Goal: Task Accomplishment & Management: Use online tool/utility

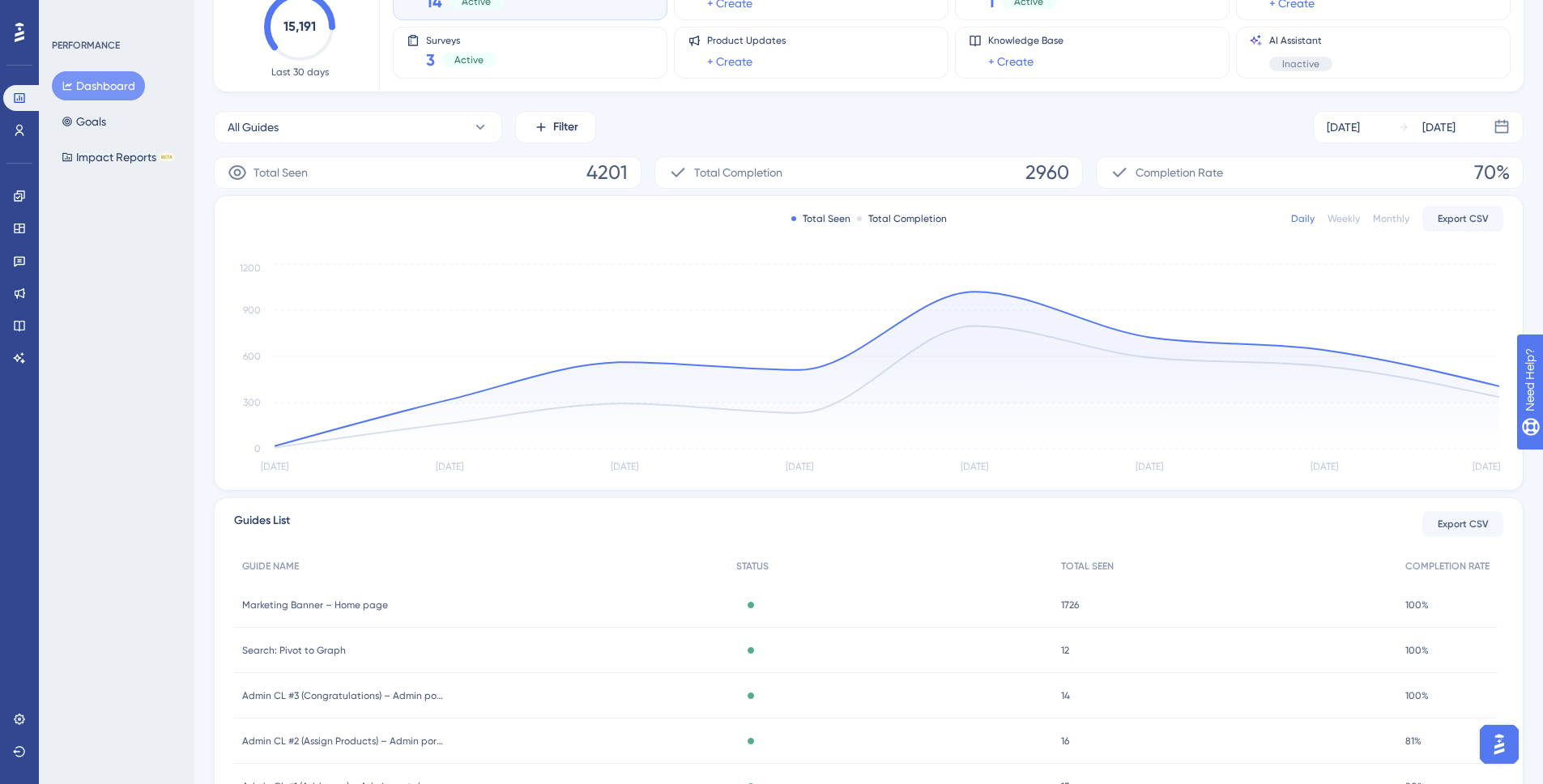
scroll to position [265, 0]
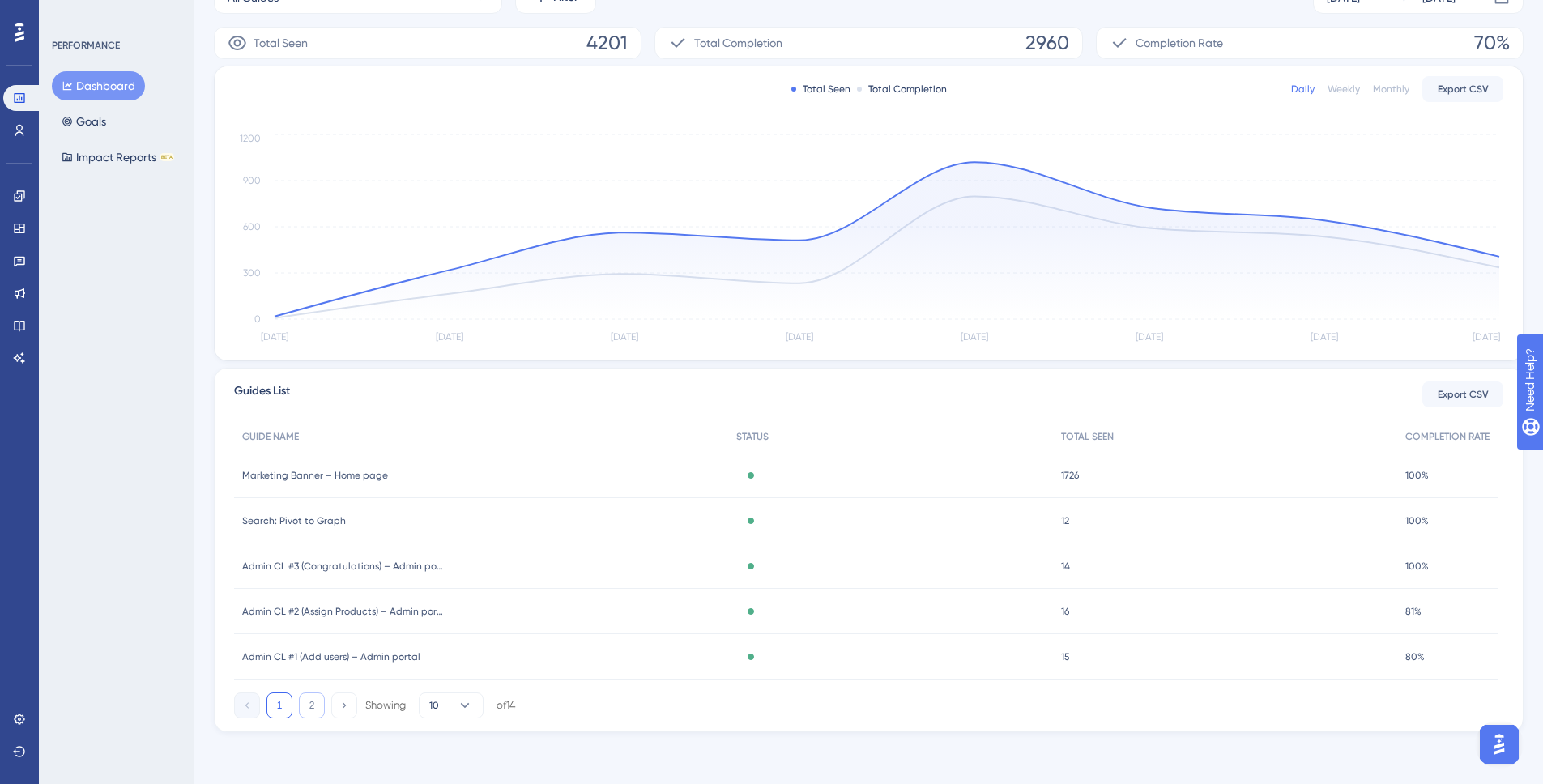
click at [314, 581] on button "2" at bounding box center [312, 705] width 26 height 26
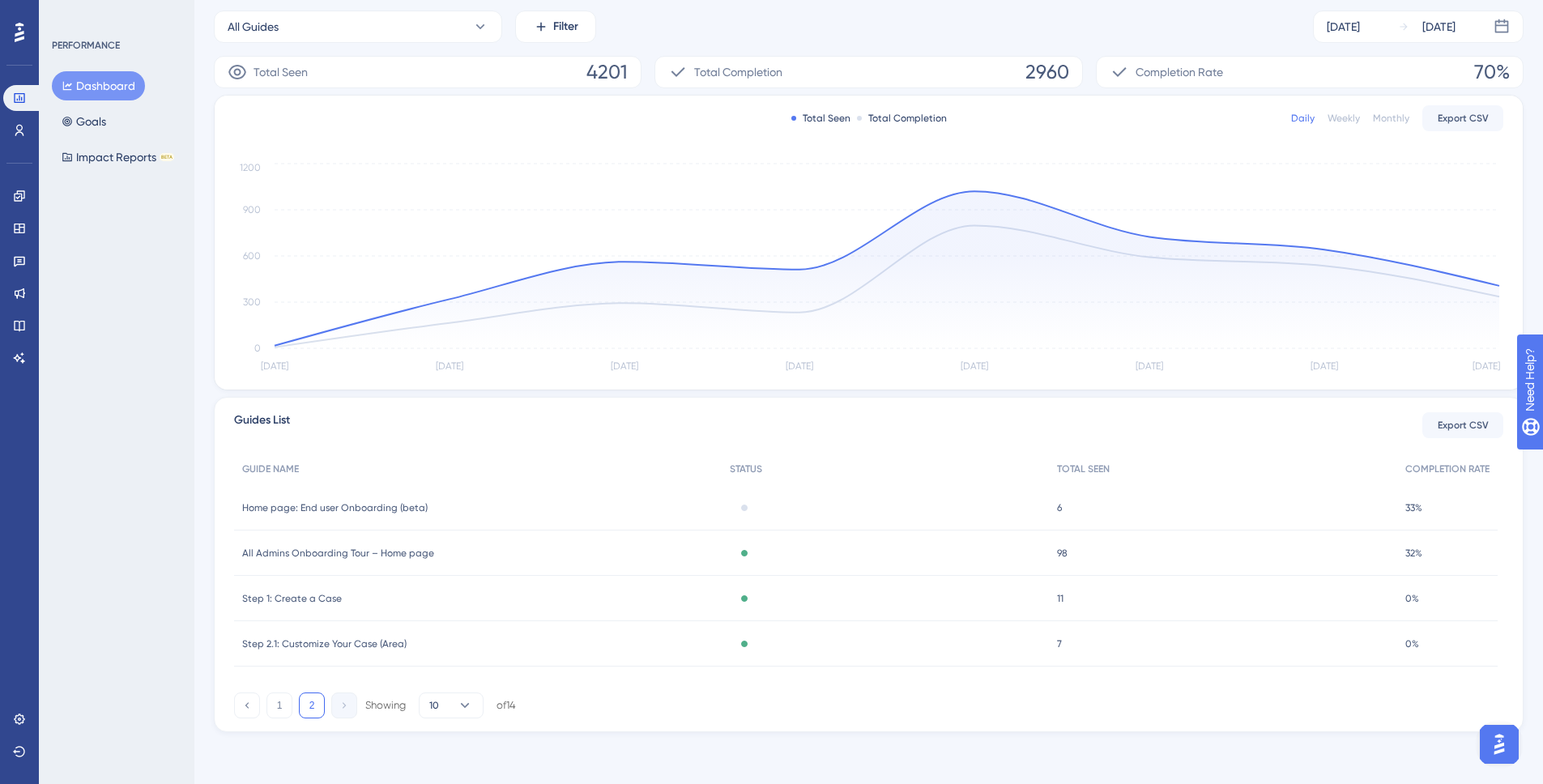
scroll to position [236, 0]
click at [281, 581] on button "1" at bounding box center [279, 705] width 26 height 26
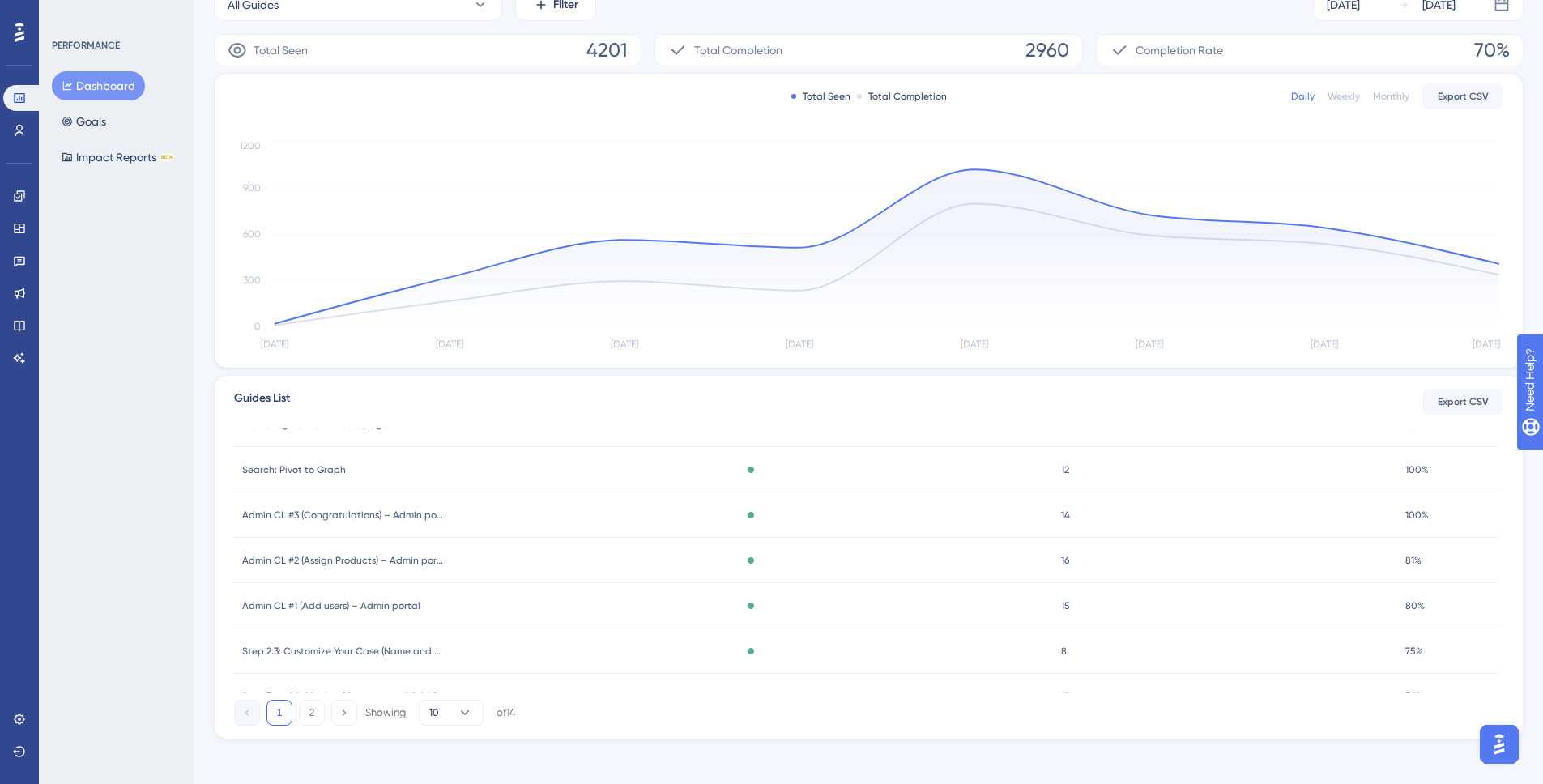
scroll to position [0, 0]
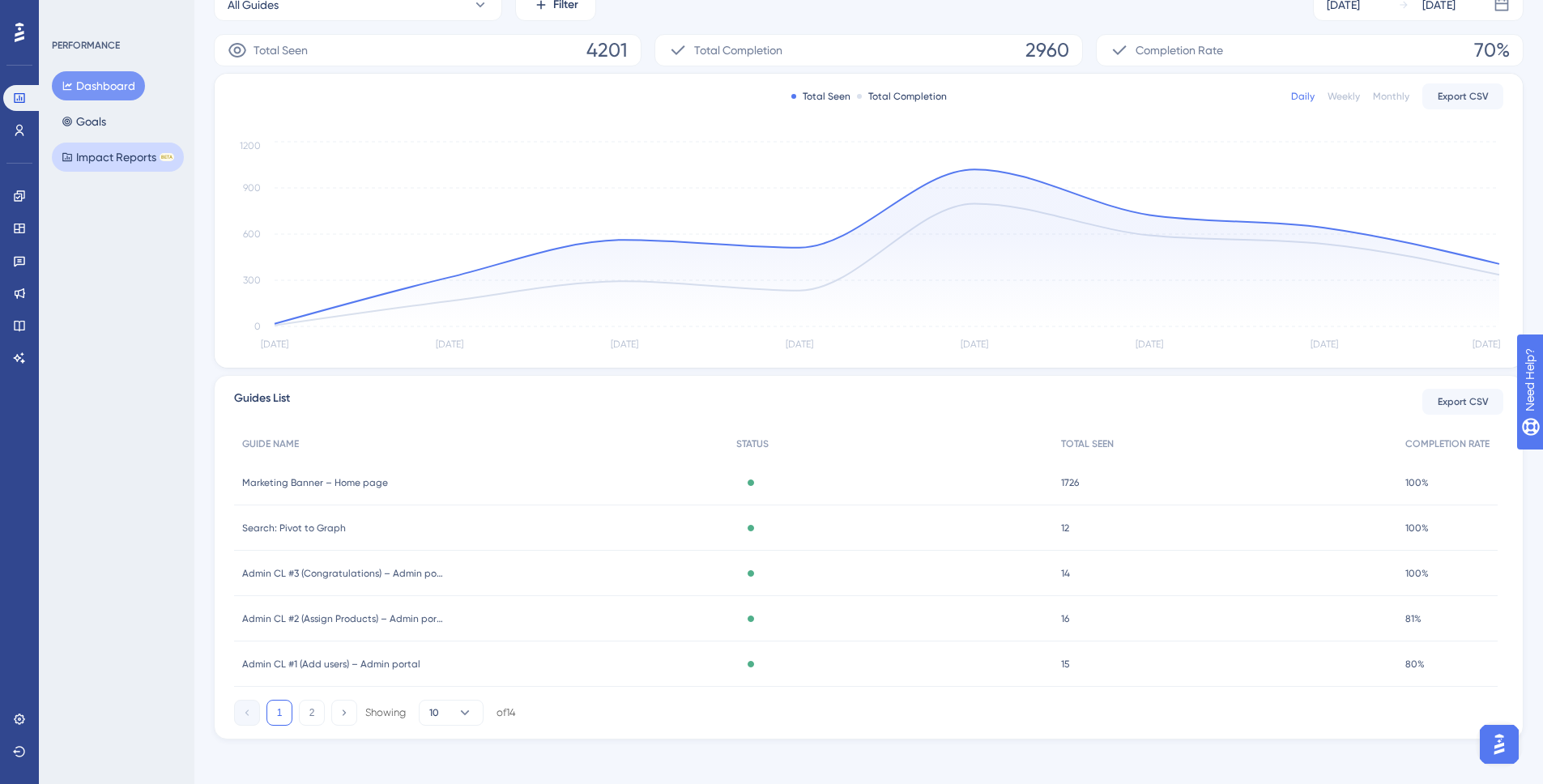
click at [99, 158] on button "Impact Reports BETA" at bounding box center [117, 157] width 132 height 29
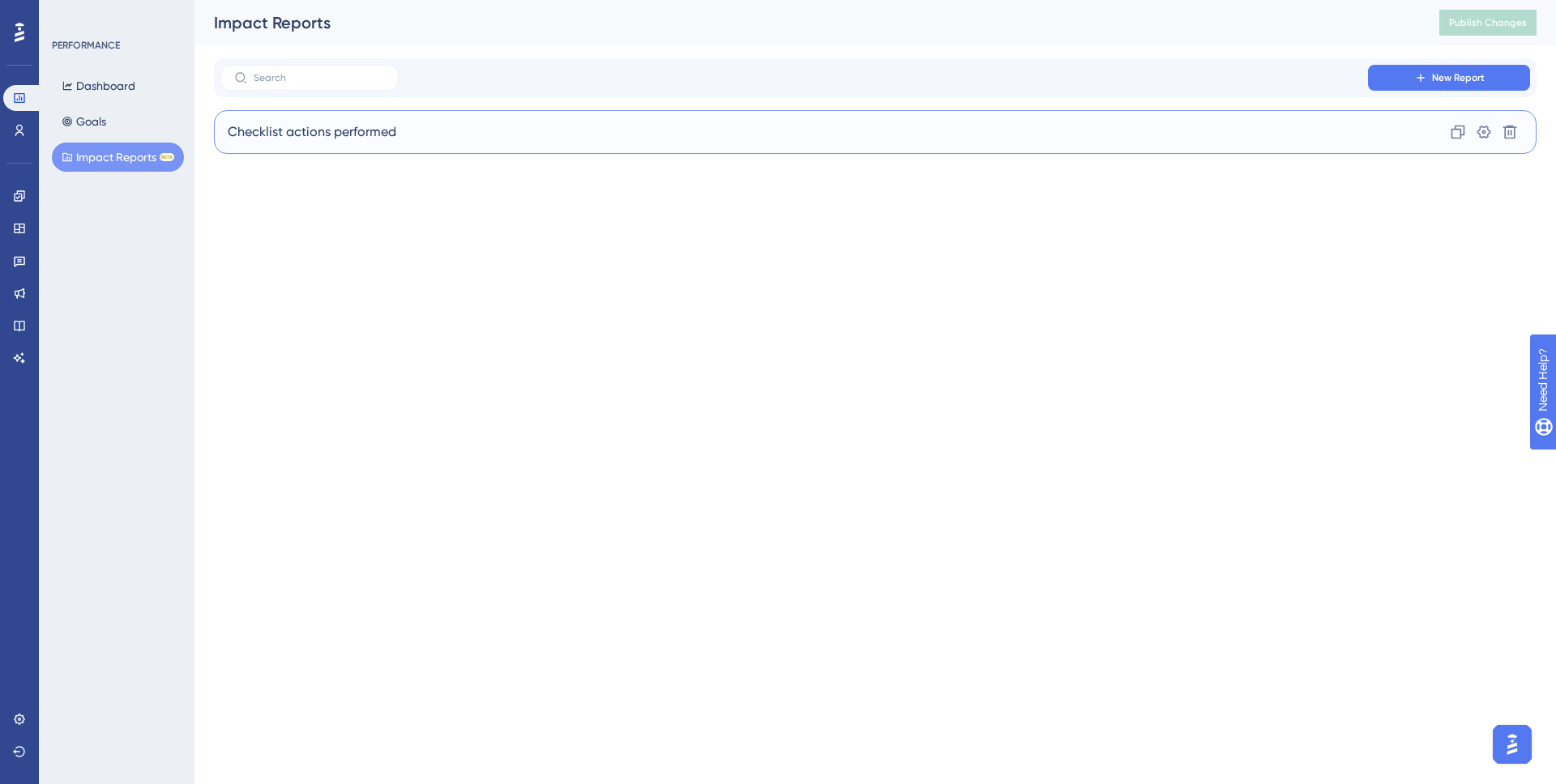
click at [603, 132] on div "Checklist actions performed Clone Settings Delete" at bounding box center [875, 132] width 1323 height 44
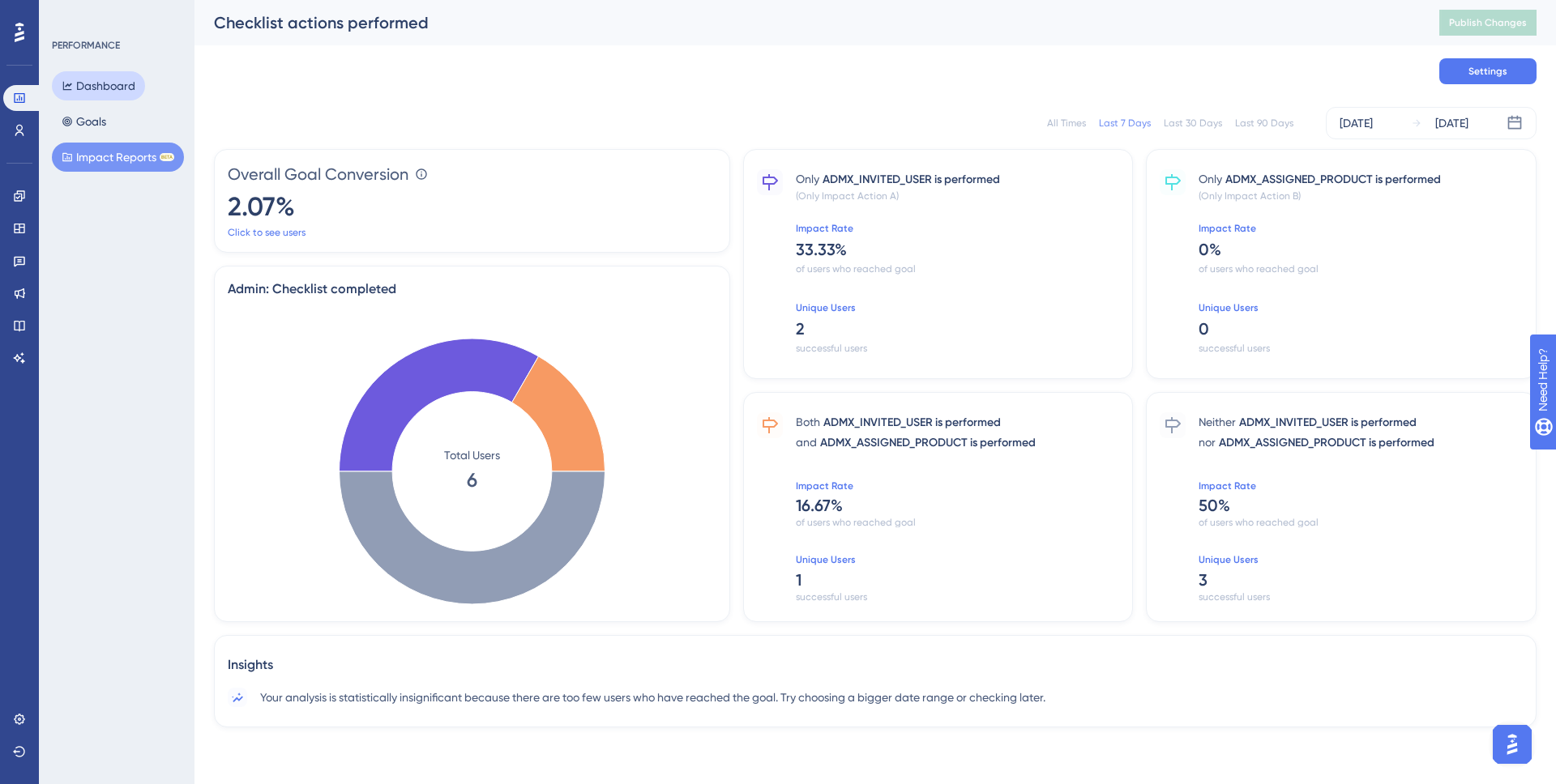
click at [88, 92] on button "Dashboard" at bounding box center [98, 86] width 93 height 29
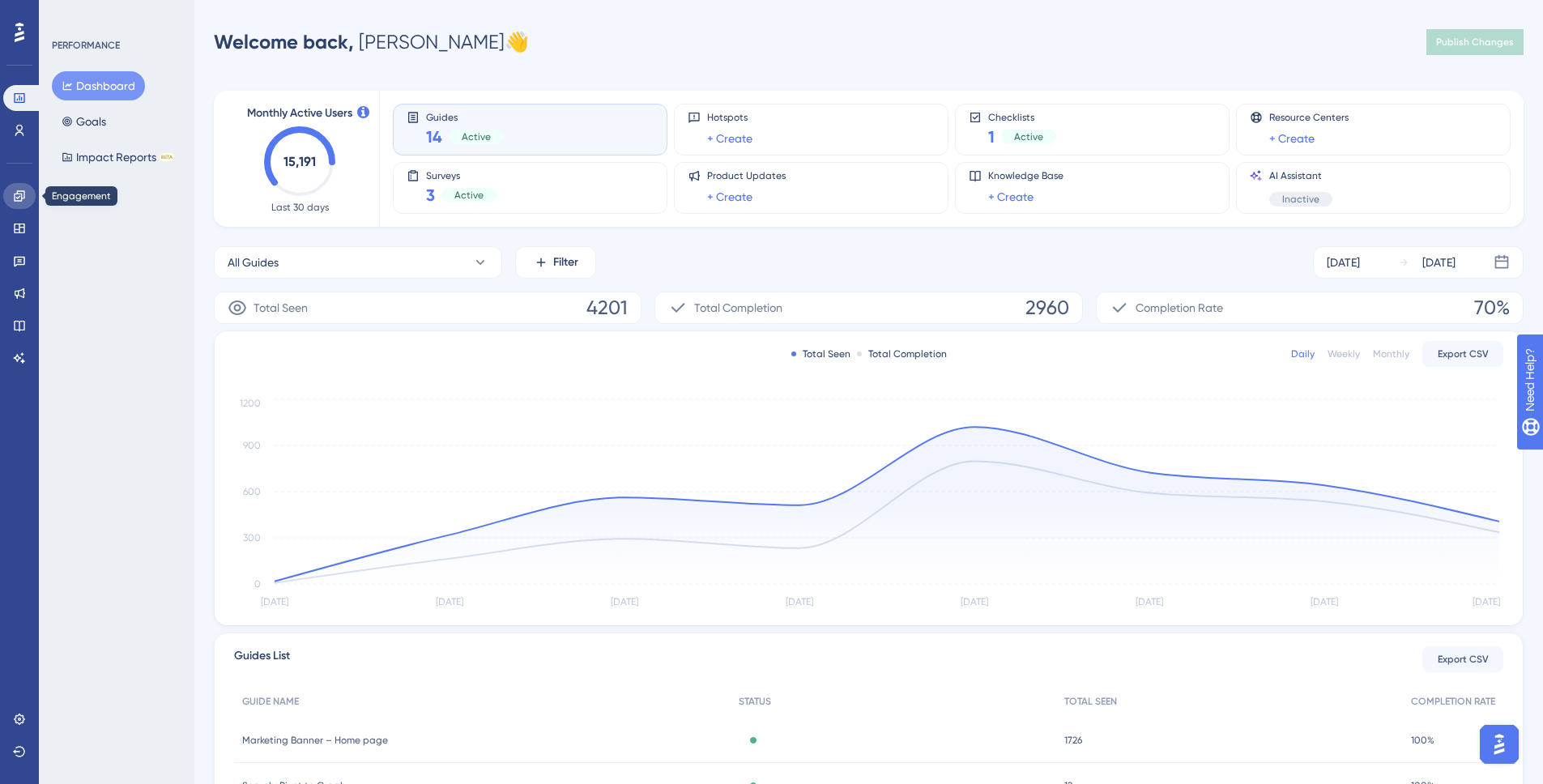
click at [28, 197] on link at bounding box center [19, 196] width 32 height 26
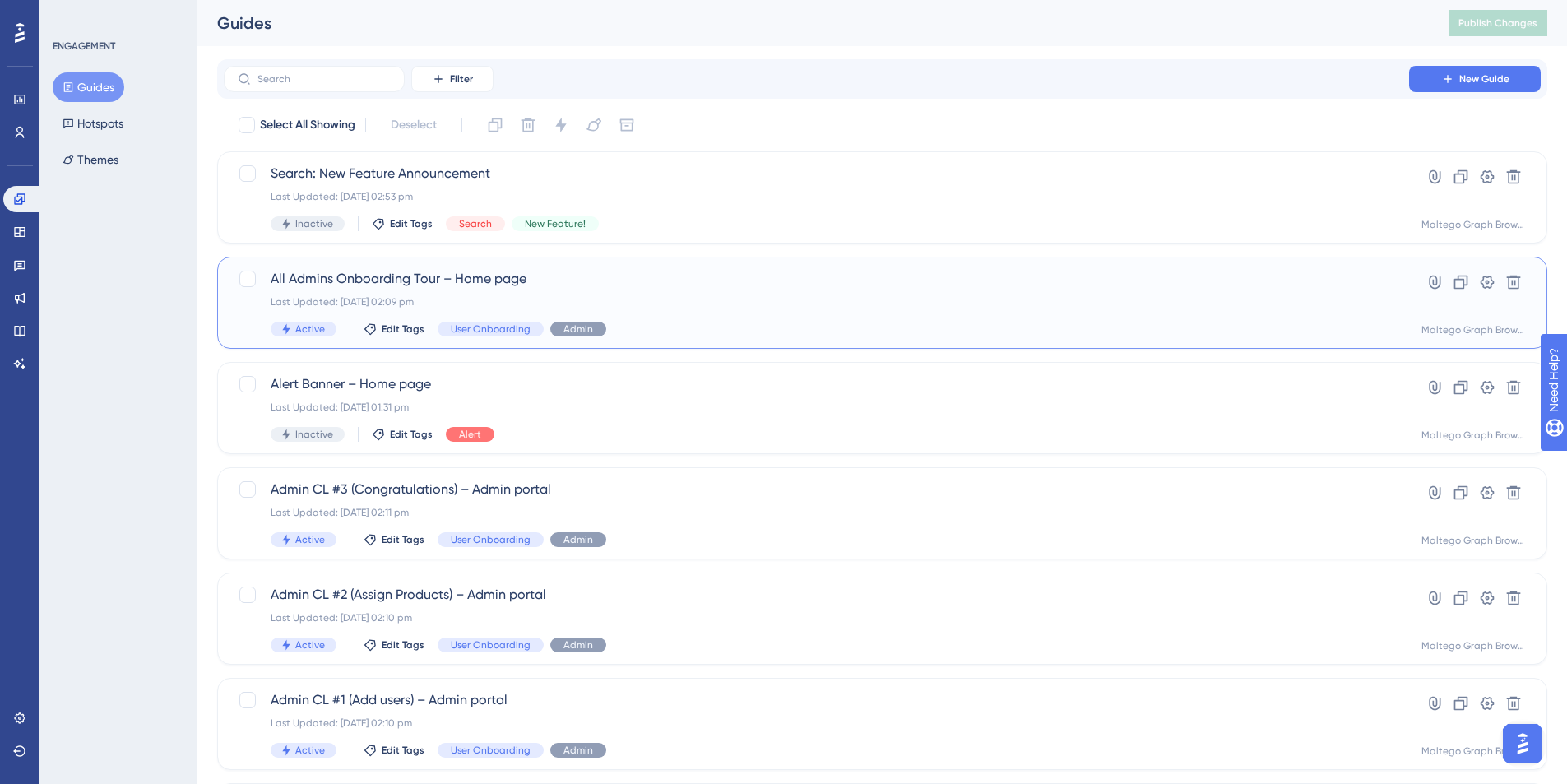
click at [698, 282] on span "All Admins Onboarding Tour – Home page" at bounding box center [816, 278] width 1091 height 19
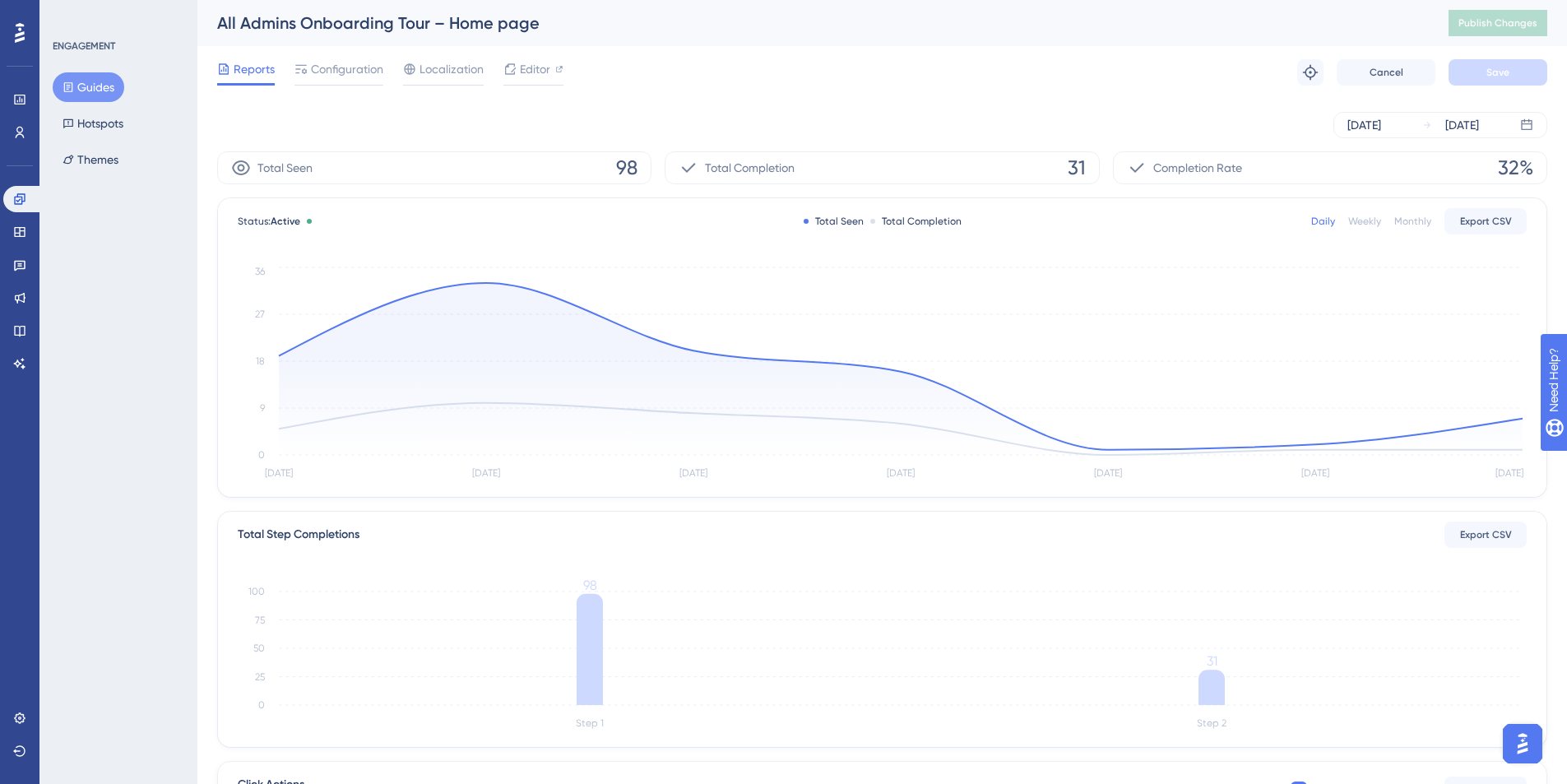
click at [85, 86] on button "Guides" at bounding box center [88, 87] width 72 height 30
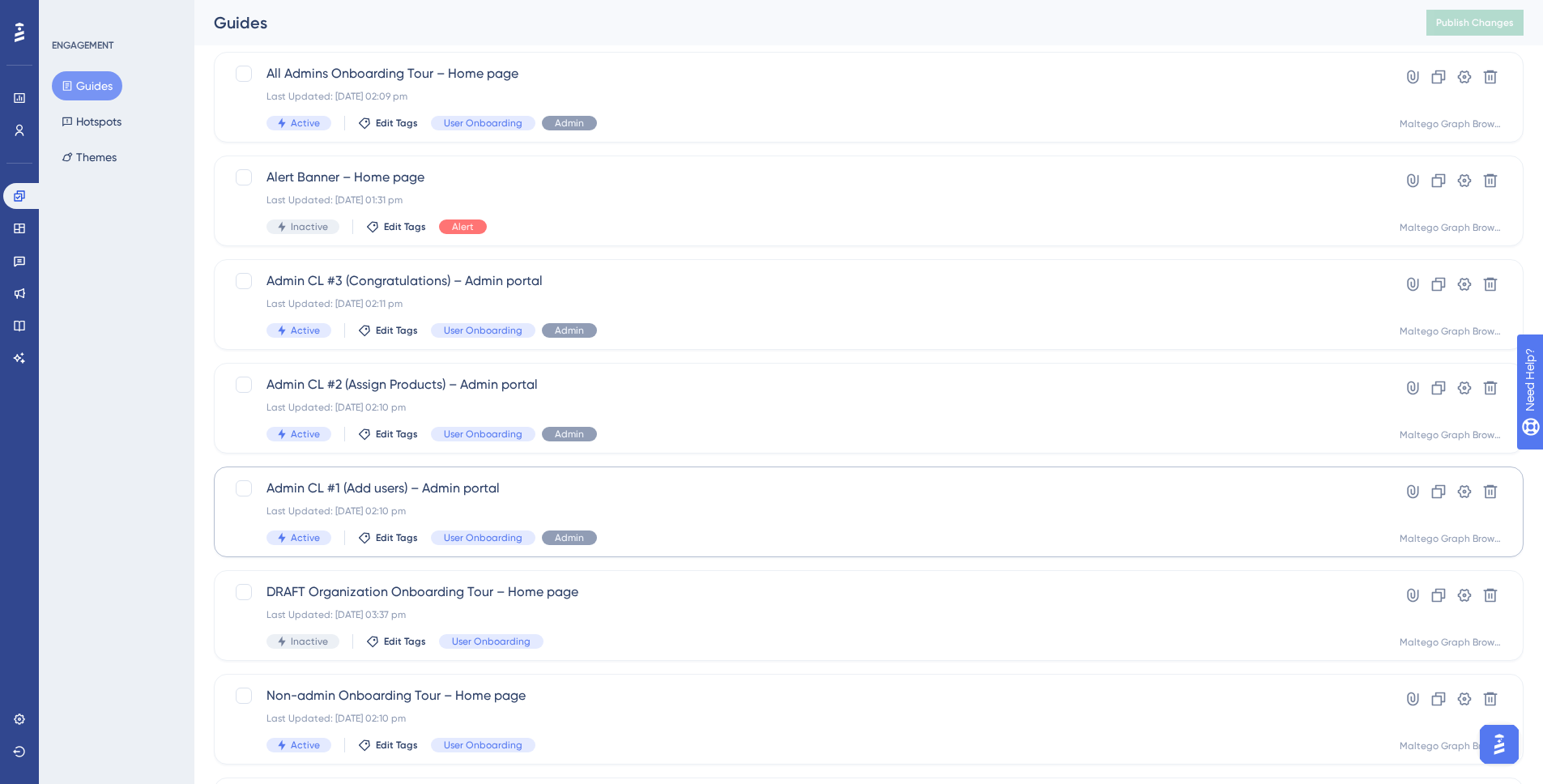
scroll to position [204, 0]
click at [931, 502] on div "Last Updated: [DATE] 02:10 pm" at bounding box center [804, 508] width 1075 height 13
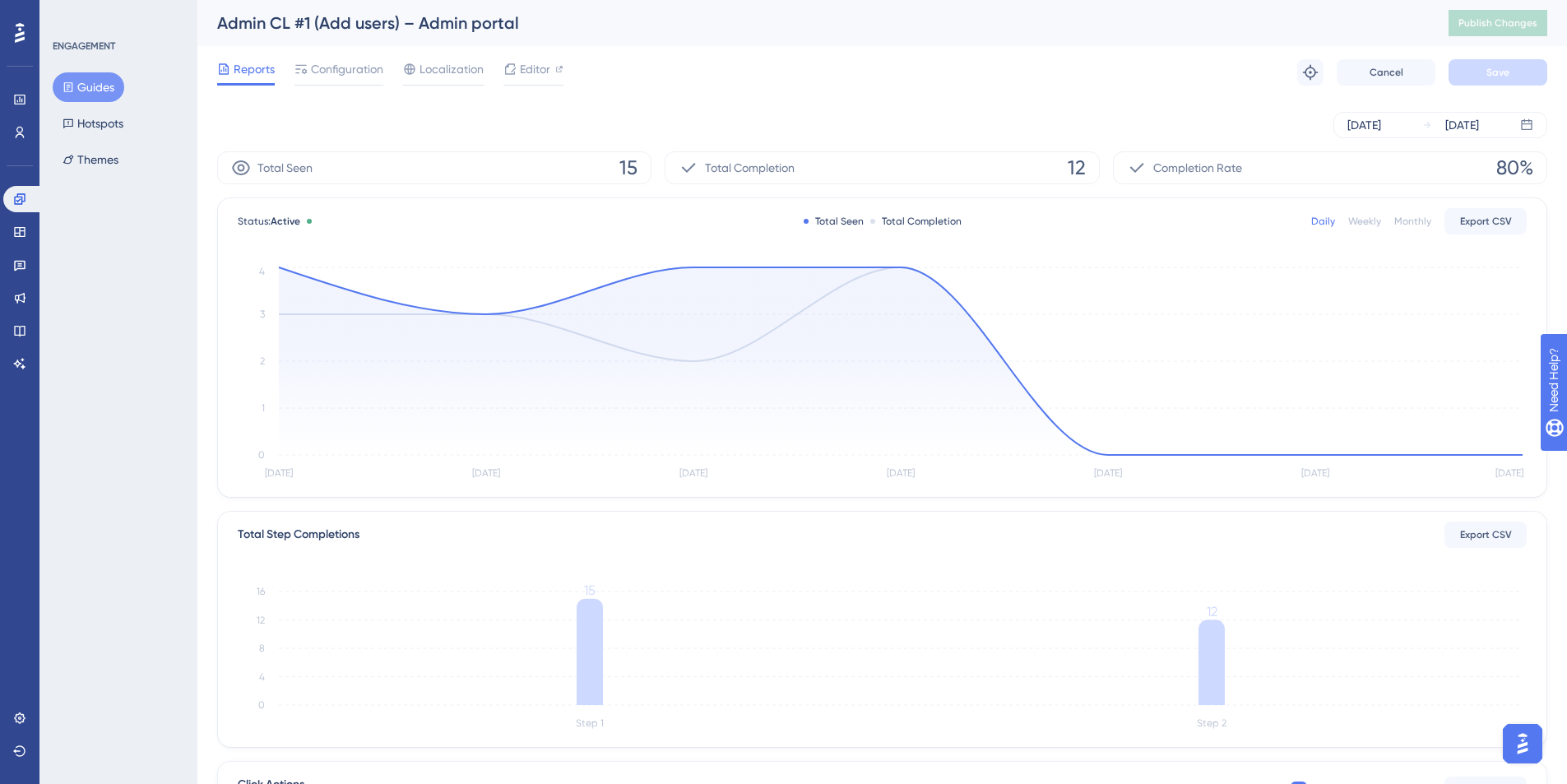
click at [103, 90] on button "Guides" at bounding box center [88, 87] width 72 height 30
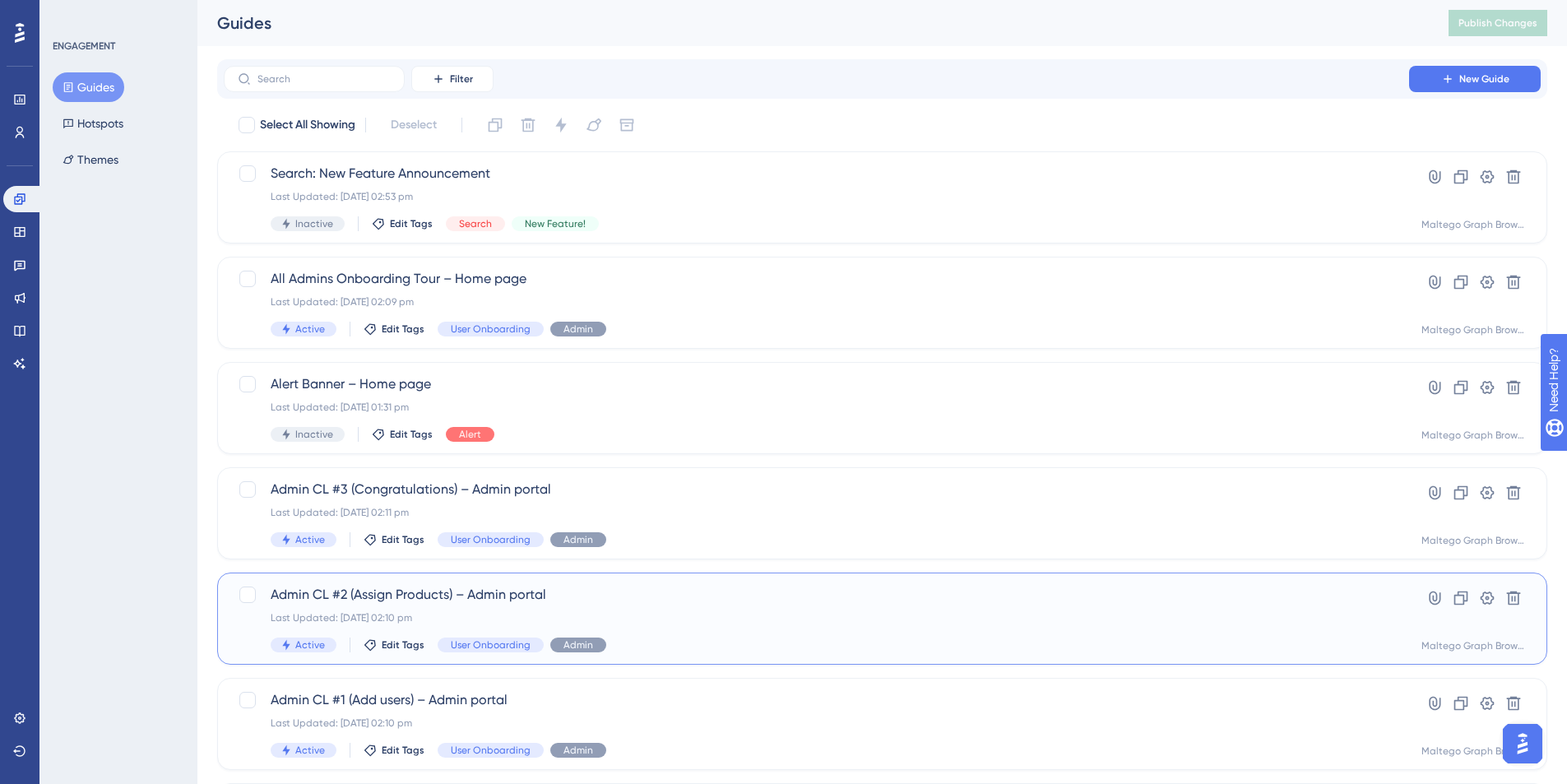
click at [778, 589] on div "Admin CL #2 (Assign Products) – Admin portal Last Updated: [DATE] 02:10 pm Acti…" at bounding box center [816, 618] width 1091 height 68
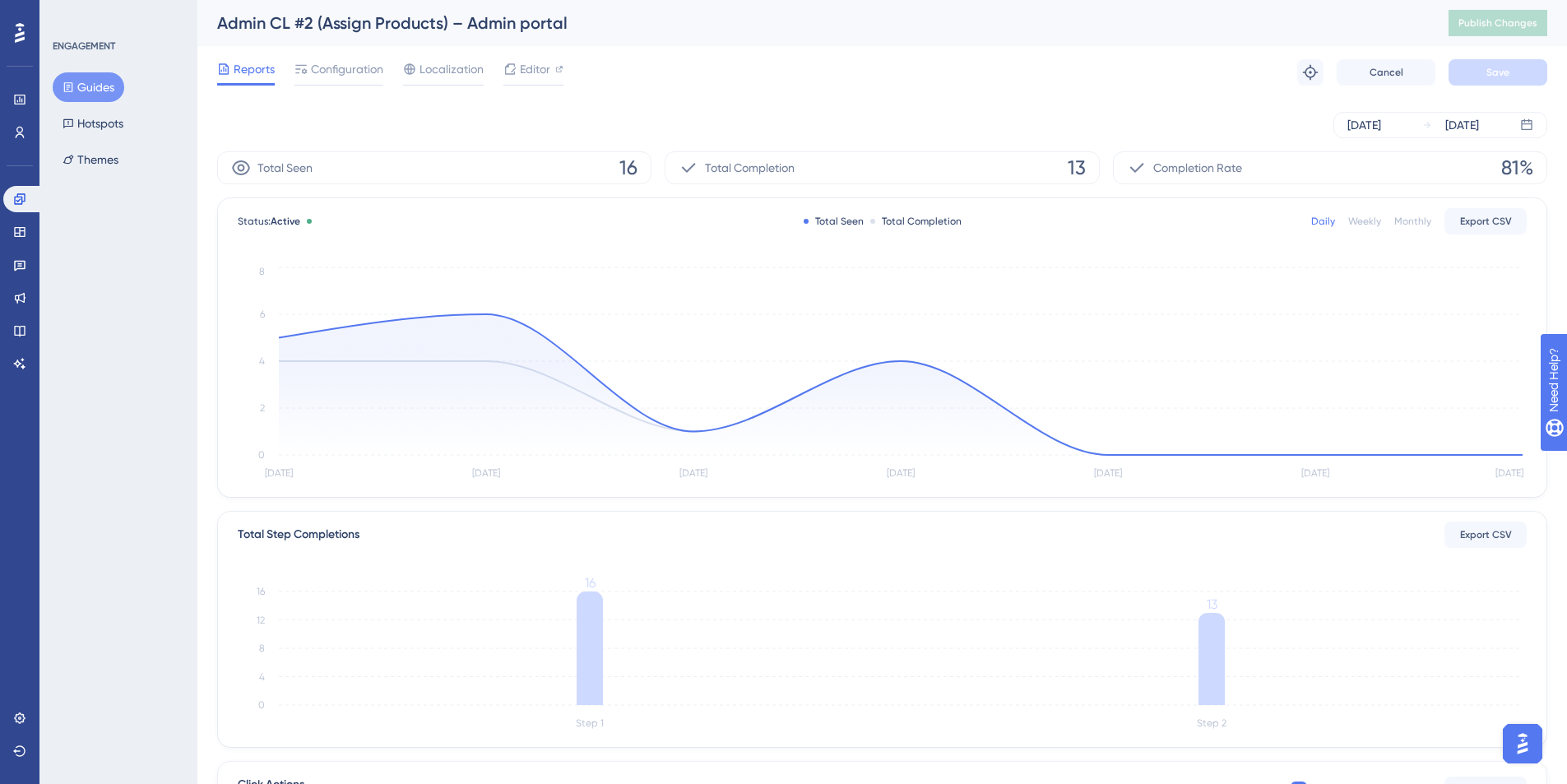
click at [97, 89] on button "Guides" at bounding box center [88, 87] width 72 height 30
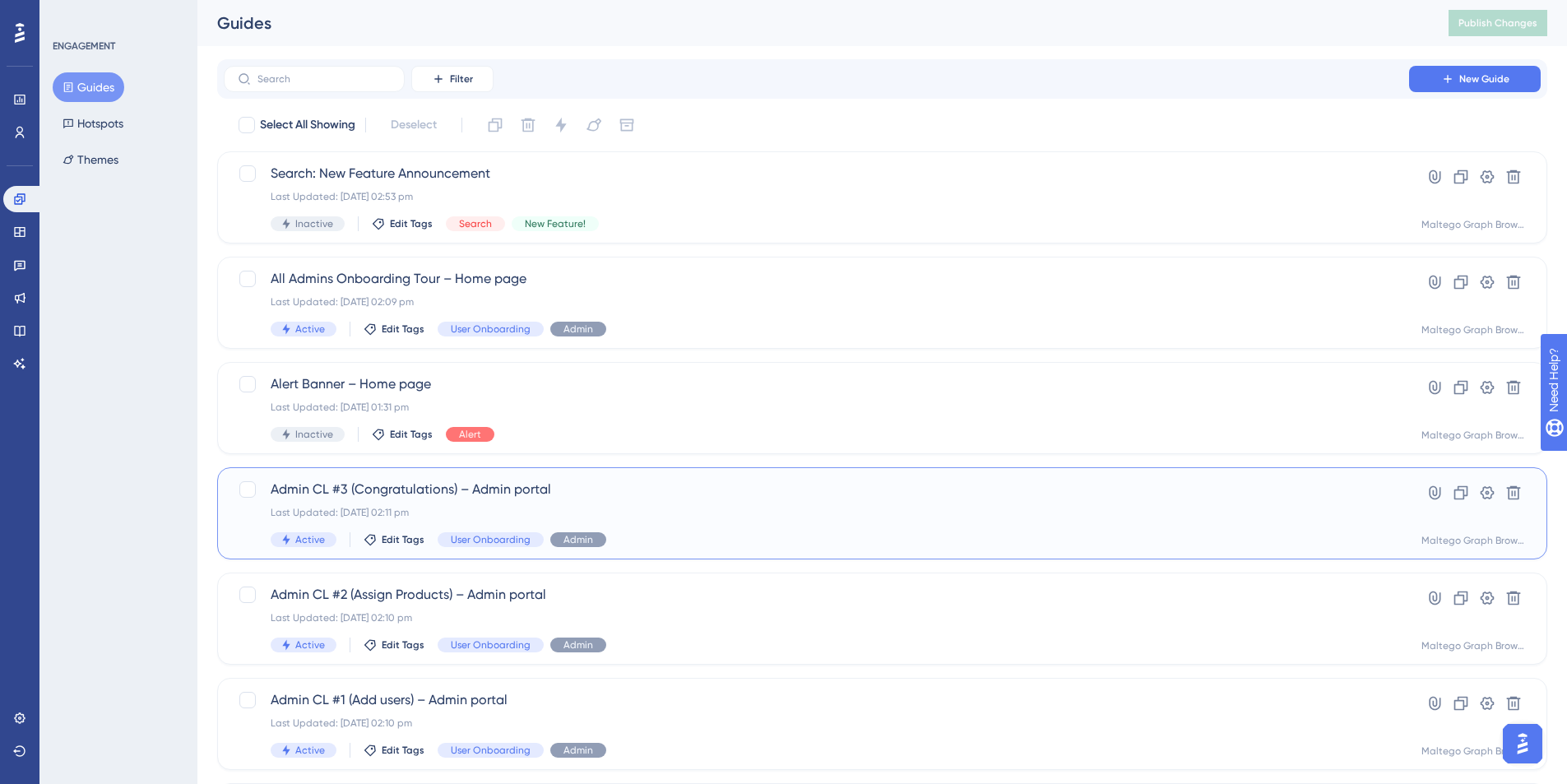
click at [762, 518] on div "Last Updated: [DATE] 02:11 pm" at bounding box center [816, 513] width 1091 height 14
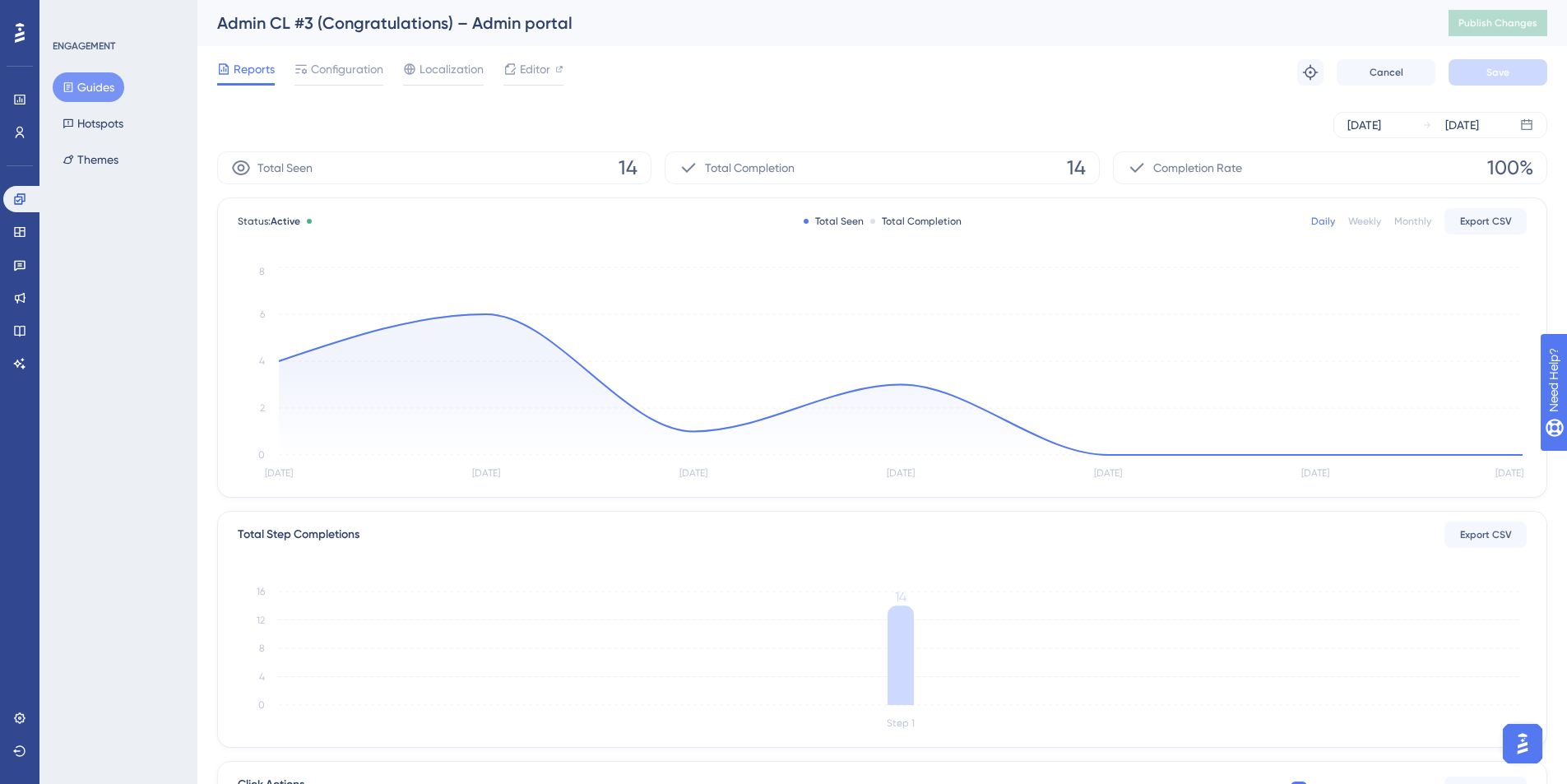
click at [80, 80] on button "Guides" at bounding box center [88, 87] width 72 height 30
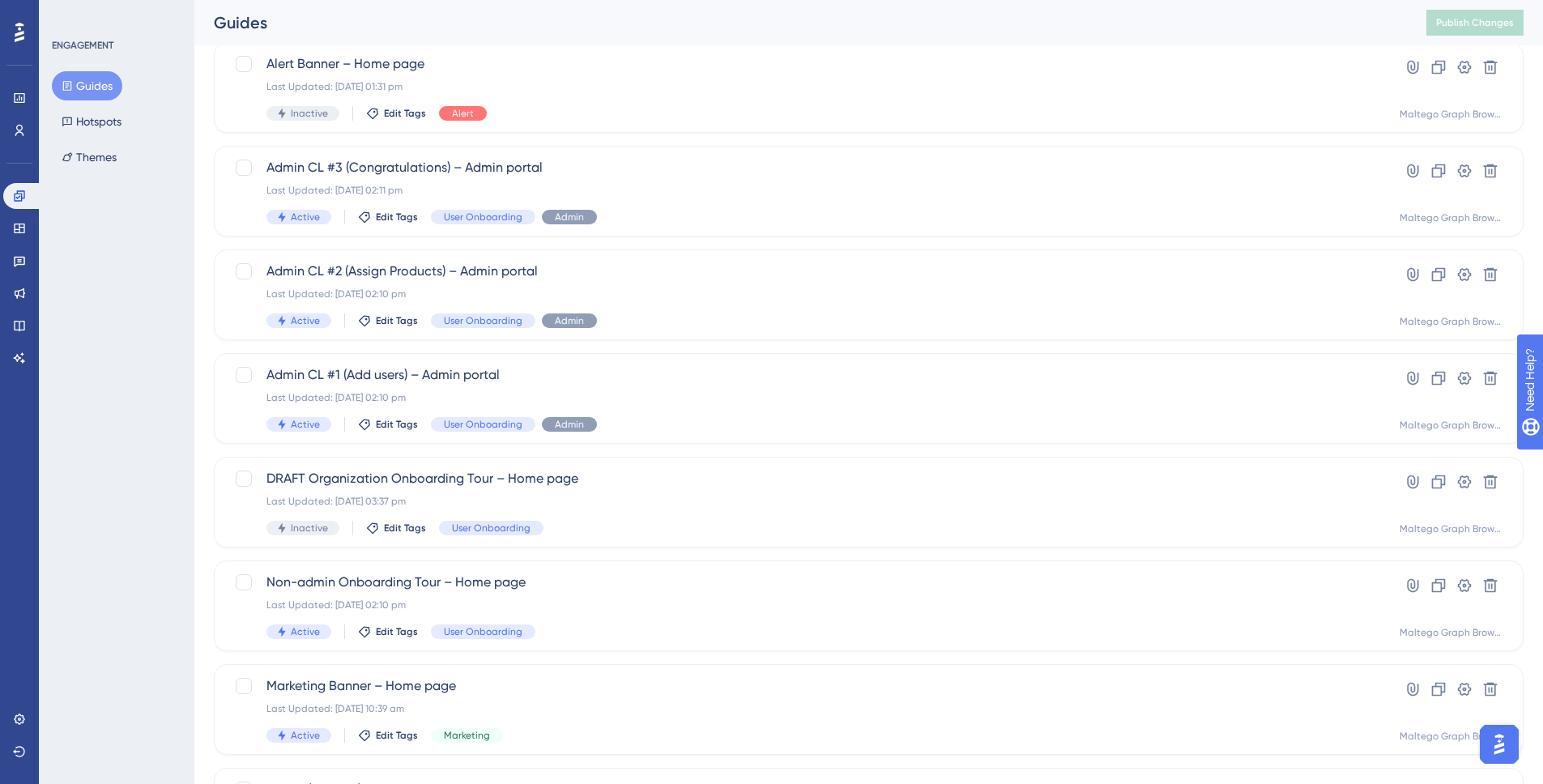
scroll to position [316, 0]
click at [757, 581] on div "Marketing Banner – Home page Last Updated: [DATE] 10:39 am Active Edit Tags Mar…" at bounding box center [804, 708] width 1075 height 67
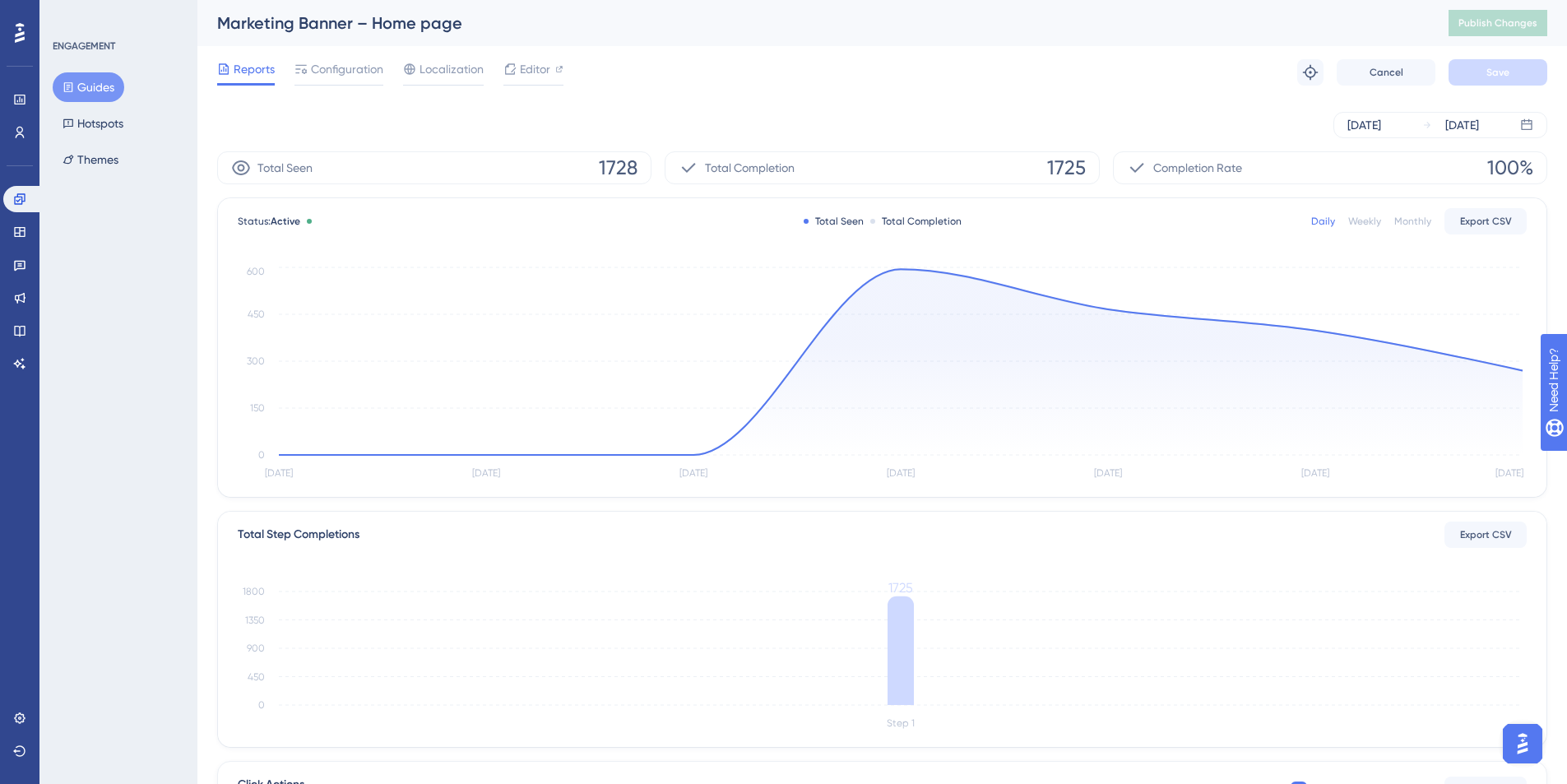
click at [86, 85] on button "Guides" at bounding box center [88, 87] width 72 height 30
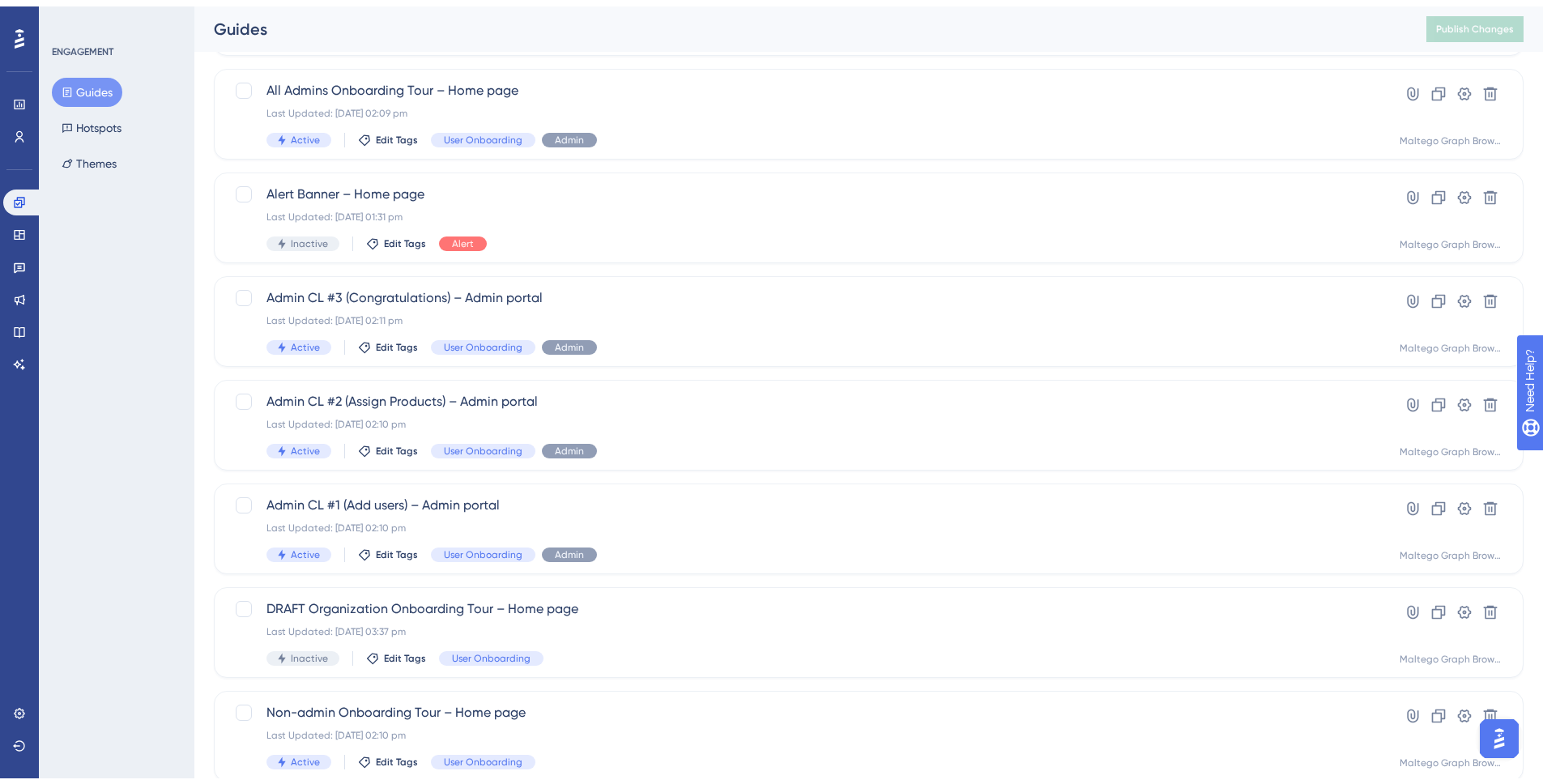
scroll to position [473, 0]
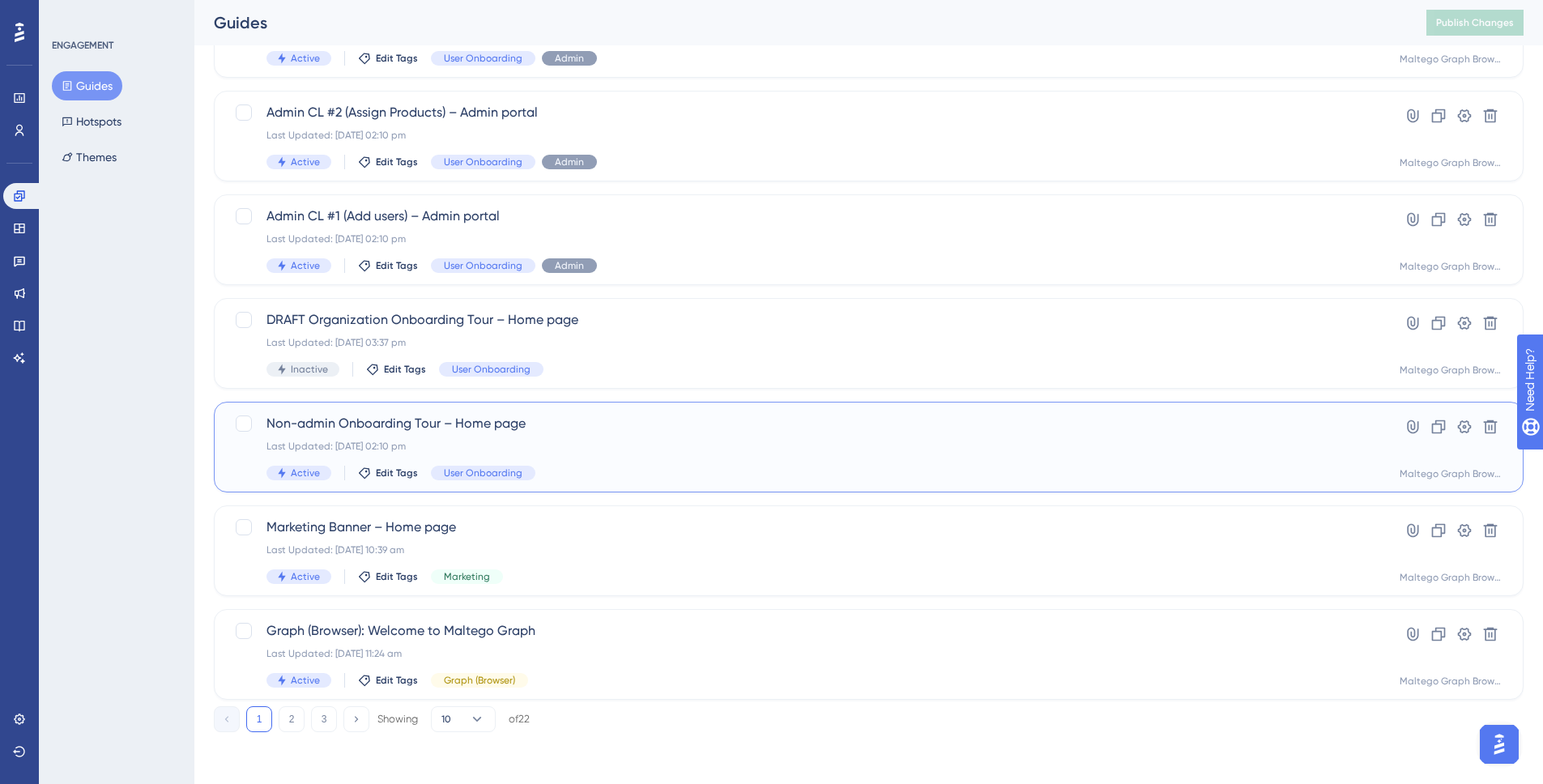
click at [750, 474] on div "Active Edit Tags User Onboarding" at bounding box center [804, 473] width 1075 height 15
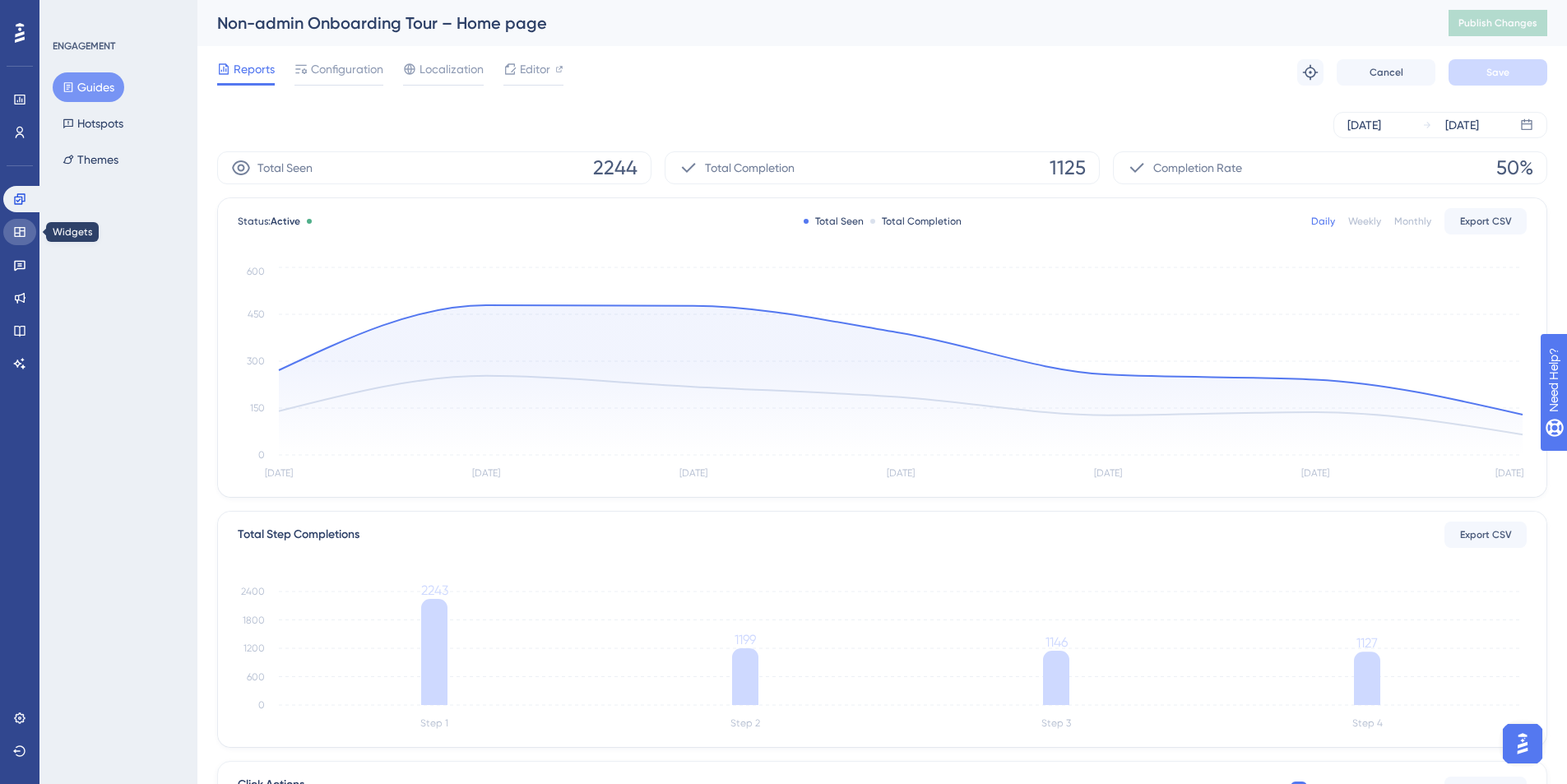
click at [20, 228] on icon at bounding box center [20, 232] width 14 height 14
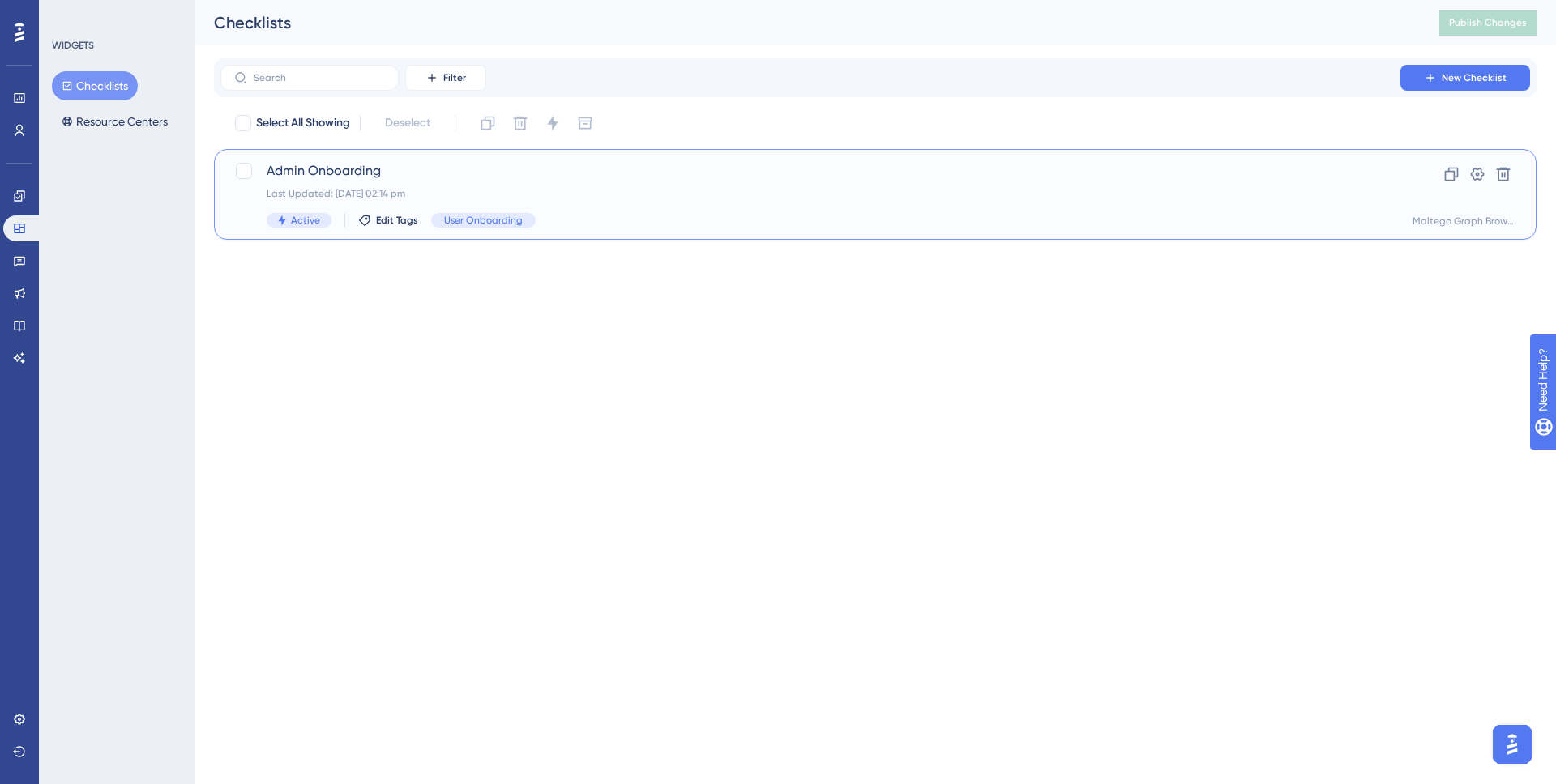
click at [775, 178] on span "Admin Onboarding" at bounding box center [810, 170] width 1088 height 19
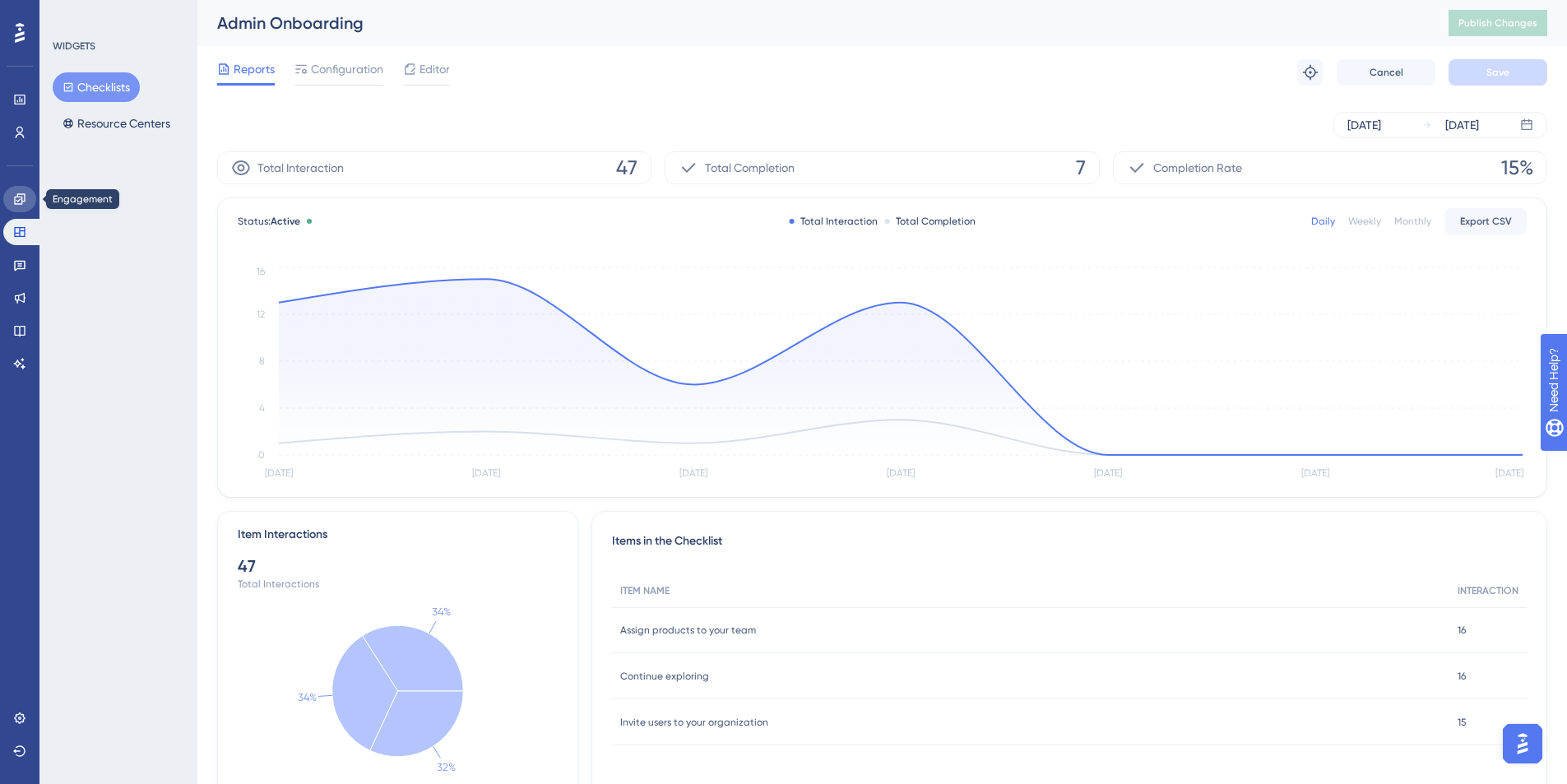
click at [17, 206] on link at bounding box center [19, 199] width 33 height 26
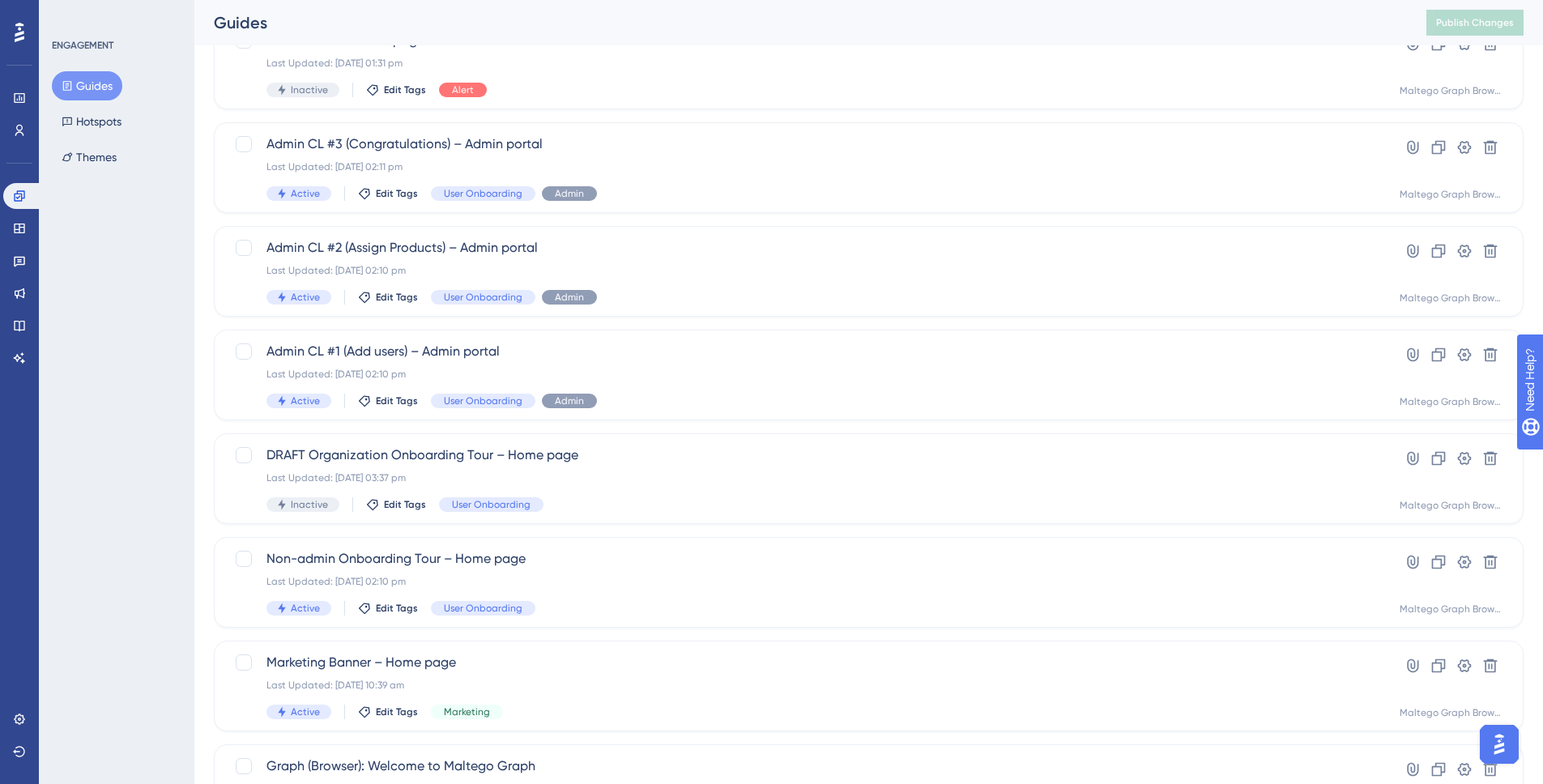
scroll to position [338, 0]
click at [17, 125] on icon at bounding box center [19, 131] width 9 height 12
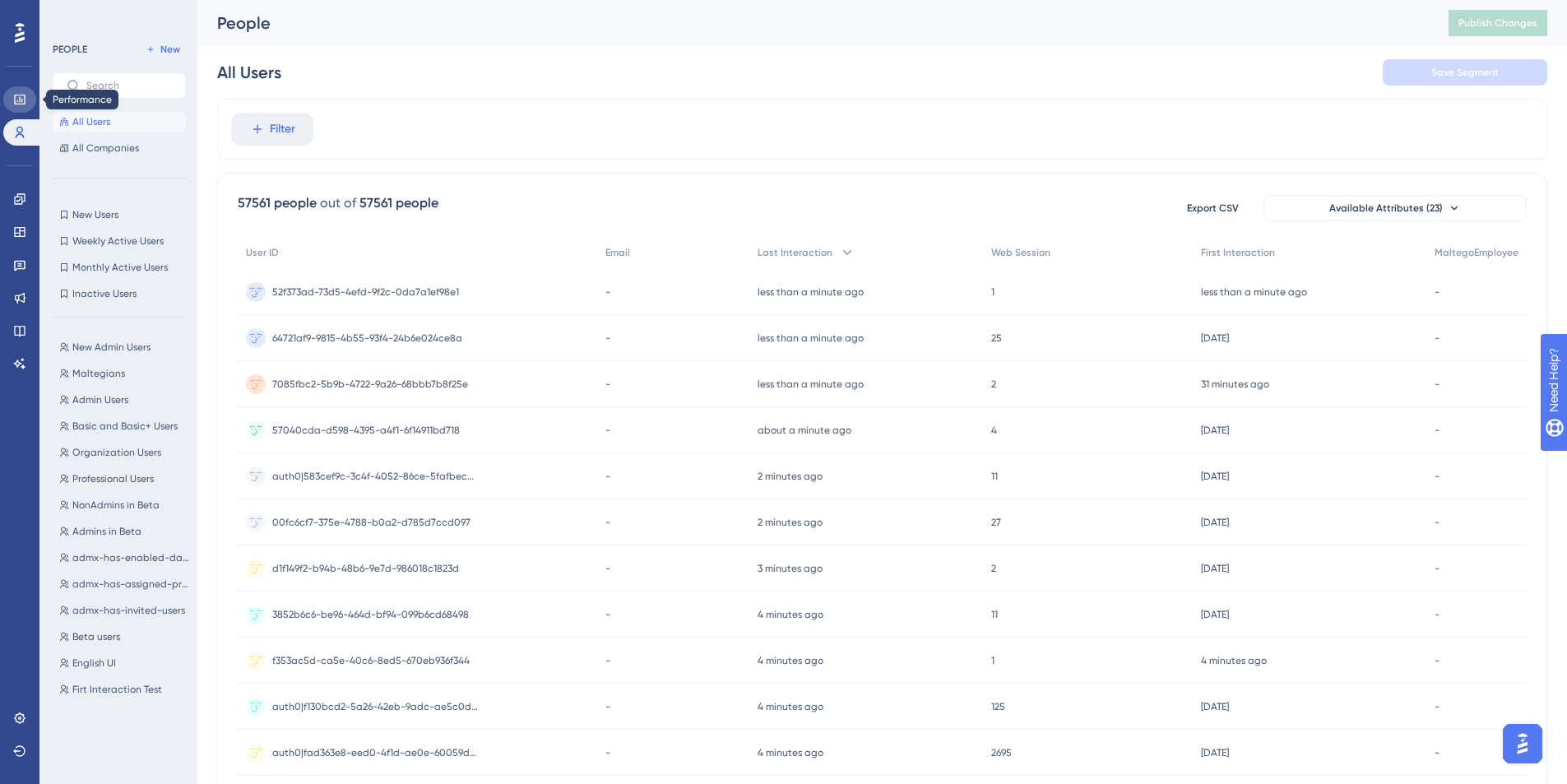
click at [21, 111] on link at bounding box center [19, 99] width 33 height 26
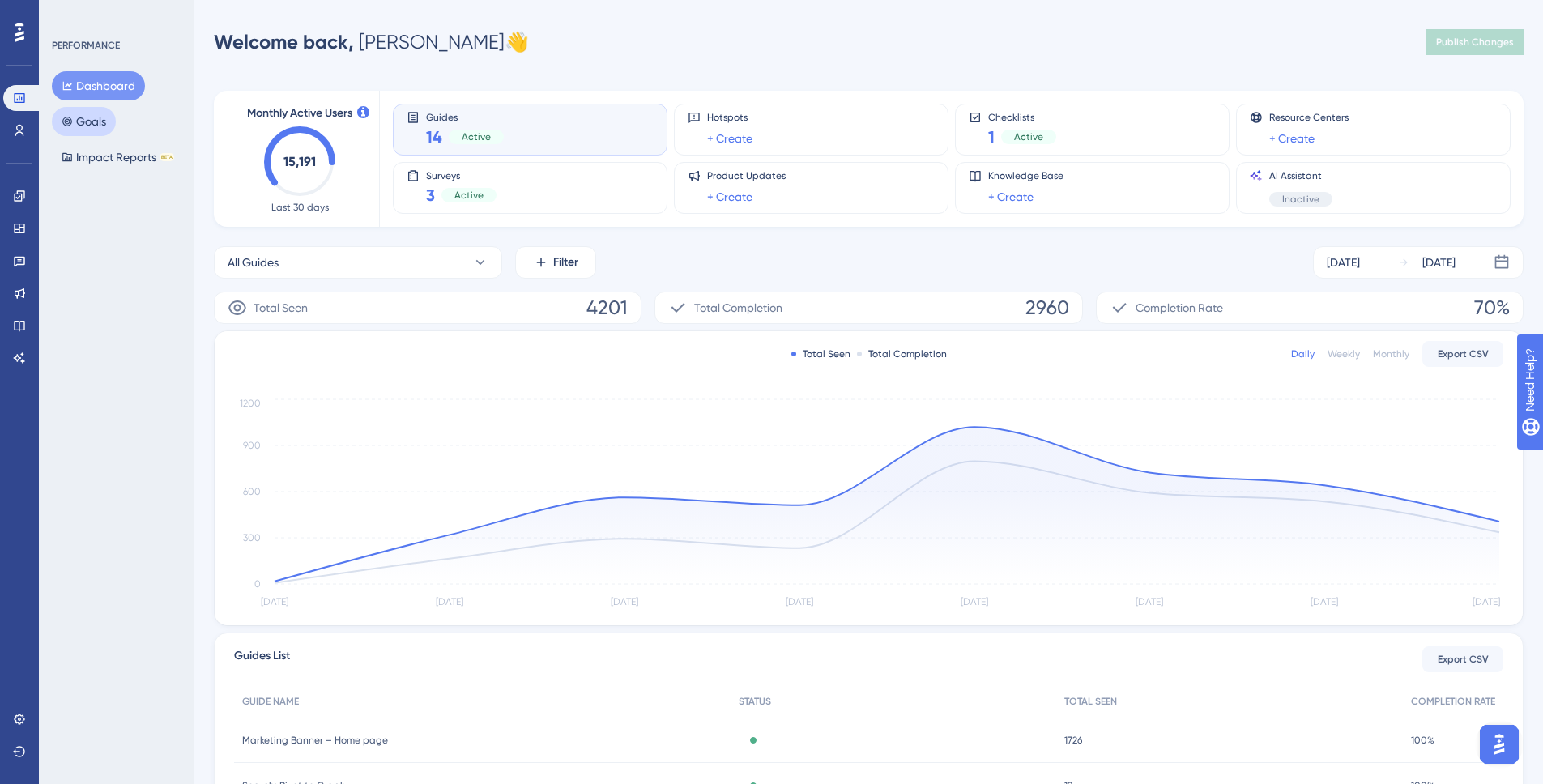
click at [96, 131] on button "Goals" at bounding box center [83, 121] width 64 height 29
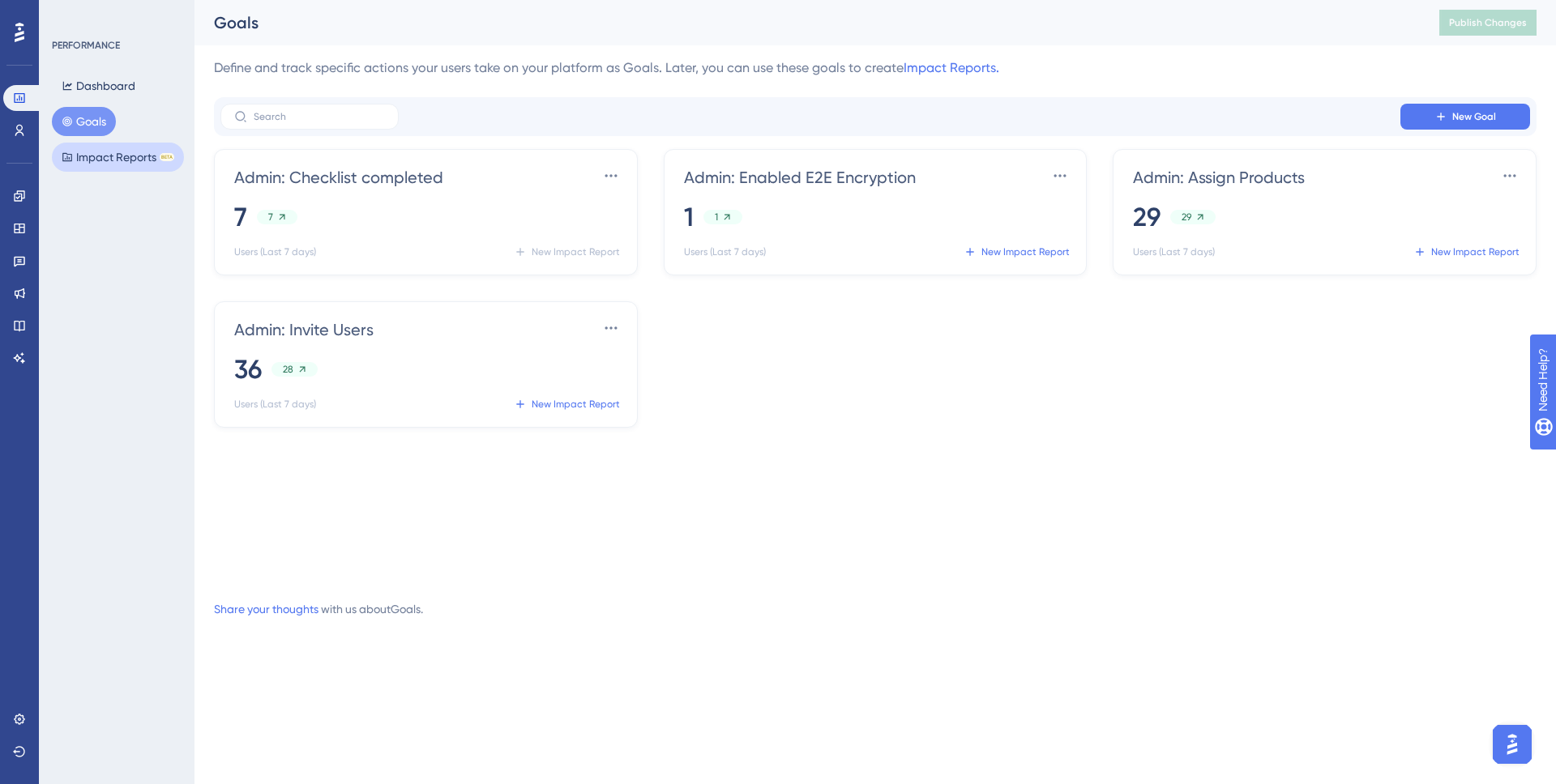
click at [130, 167] on button "Impact Reports BETA" at bounding box center [118, 157] width 132 height 29
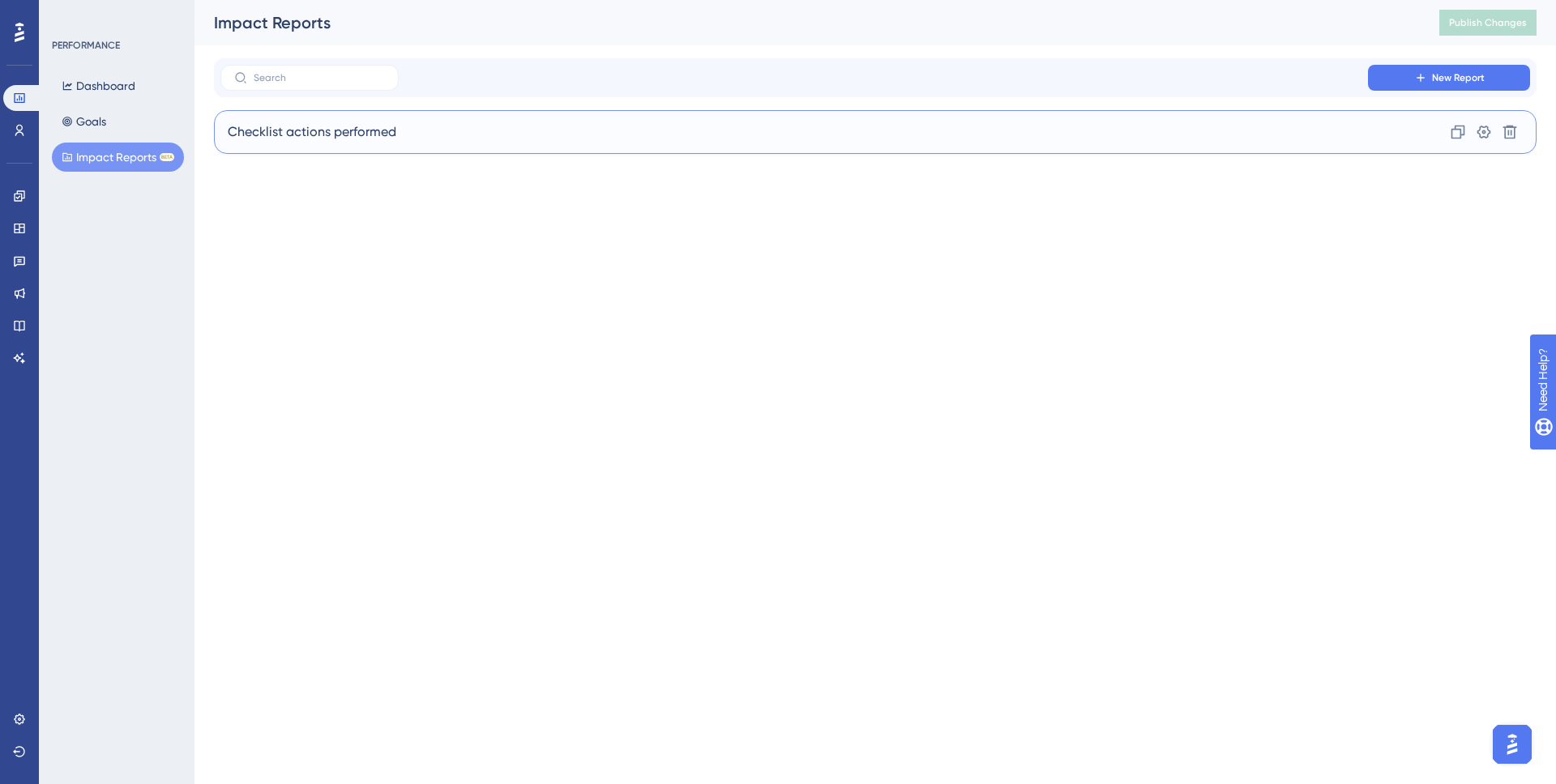
click at [609, 138] on div "Checklist actions performed Clone Settings Delete" at bounding box center [875, 132] width 1323 height 44
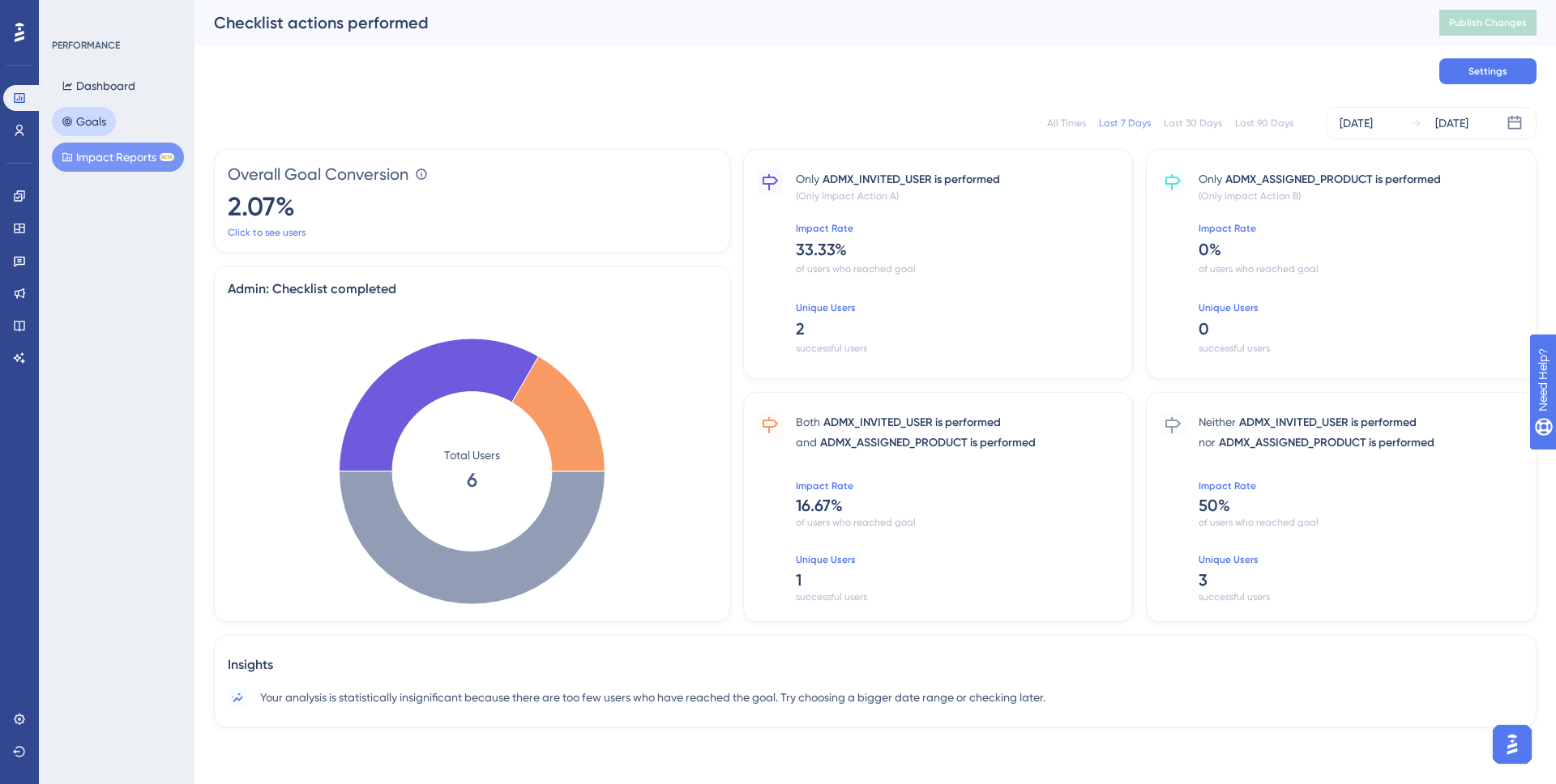
click at [100, 107] on button "Goals" at bounding box center [83, 121] width 64 height 29
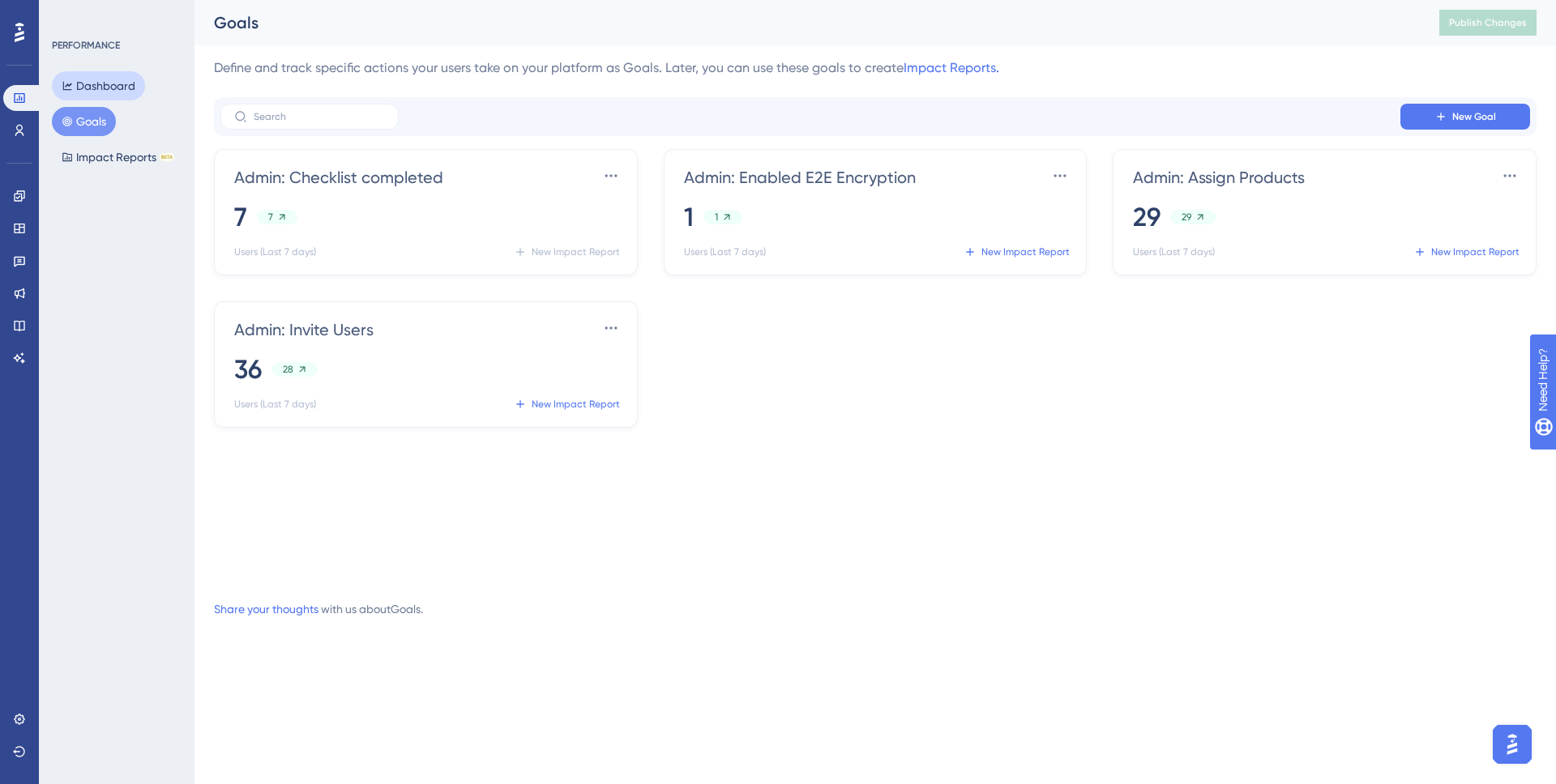
click at [86, 77] on button "Dashboard" at bounding box center [98, 86] width 93 height 29
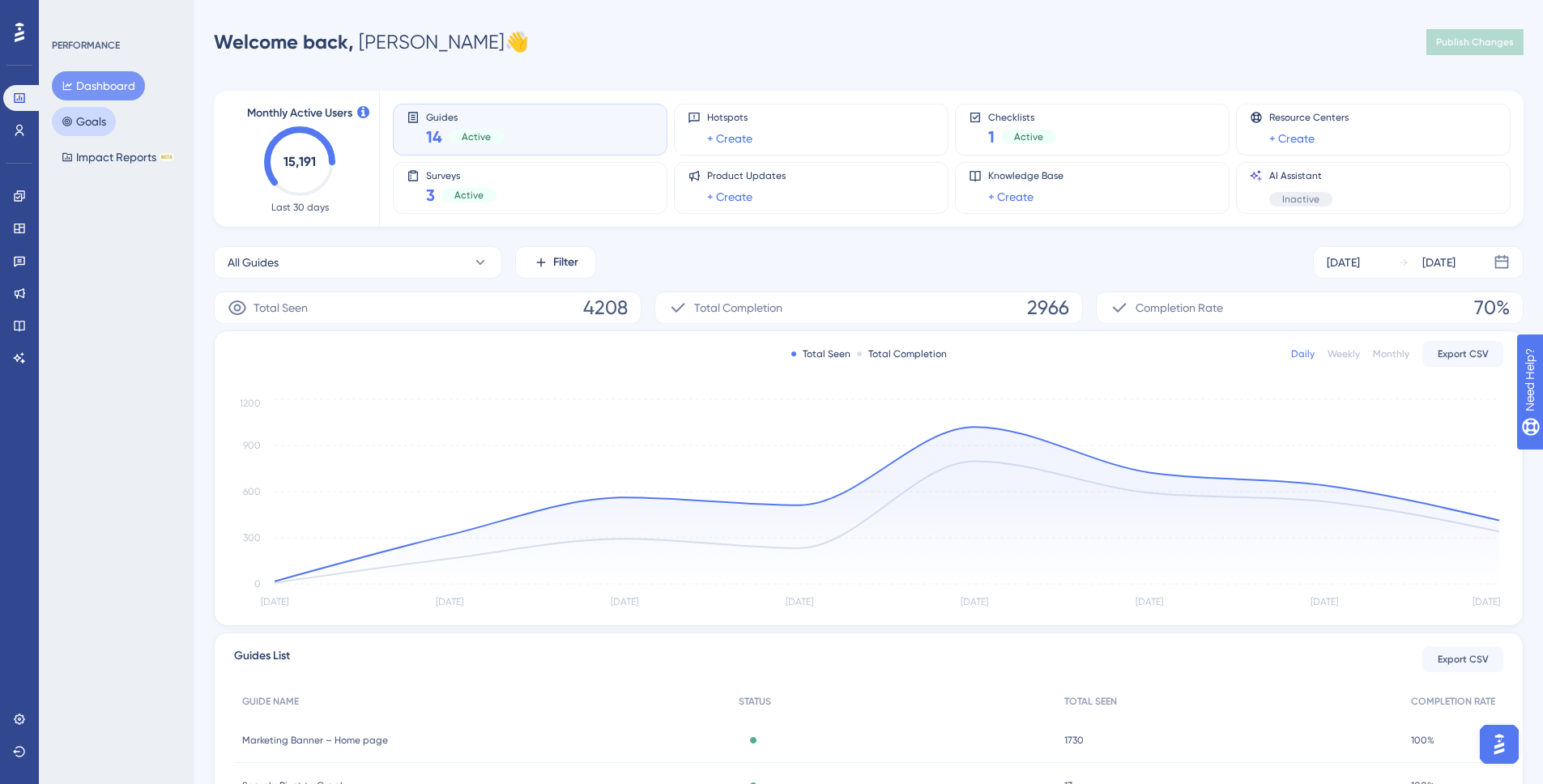
click at [86, 126] on button "Goals" at bounding box center [83, 121] width 64 height 29
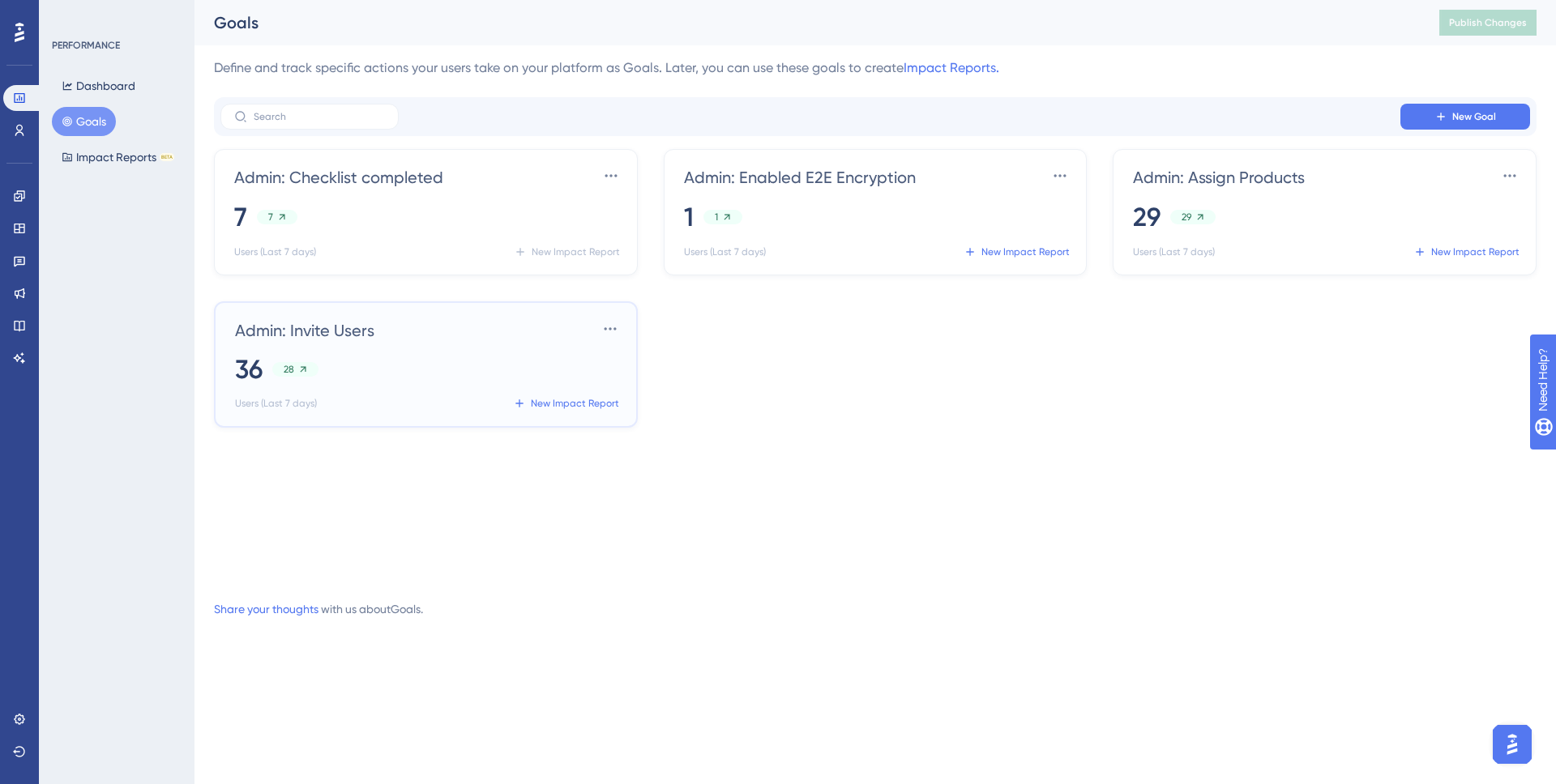
click at [442, 346] on div "Admin: Invite Users Settings 36 28 Users (Last 7 days) New Impact Report" at bounding box center [429, 366] width 388 height 101
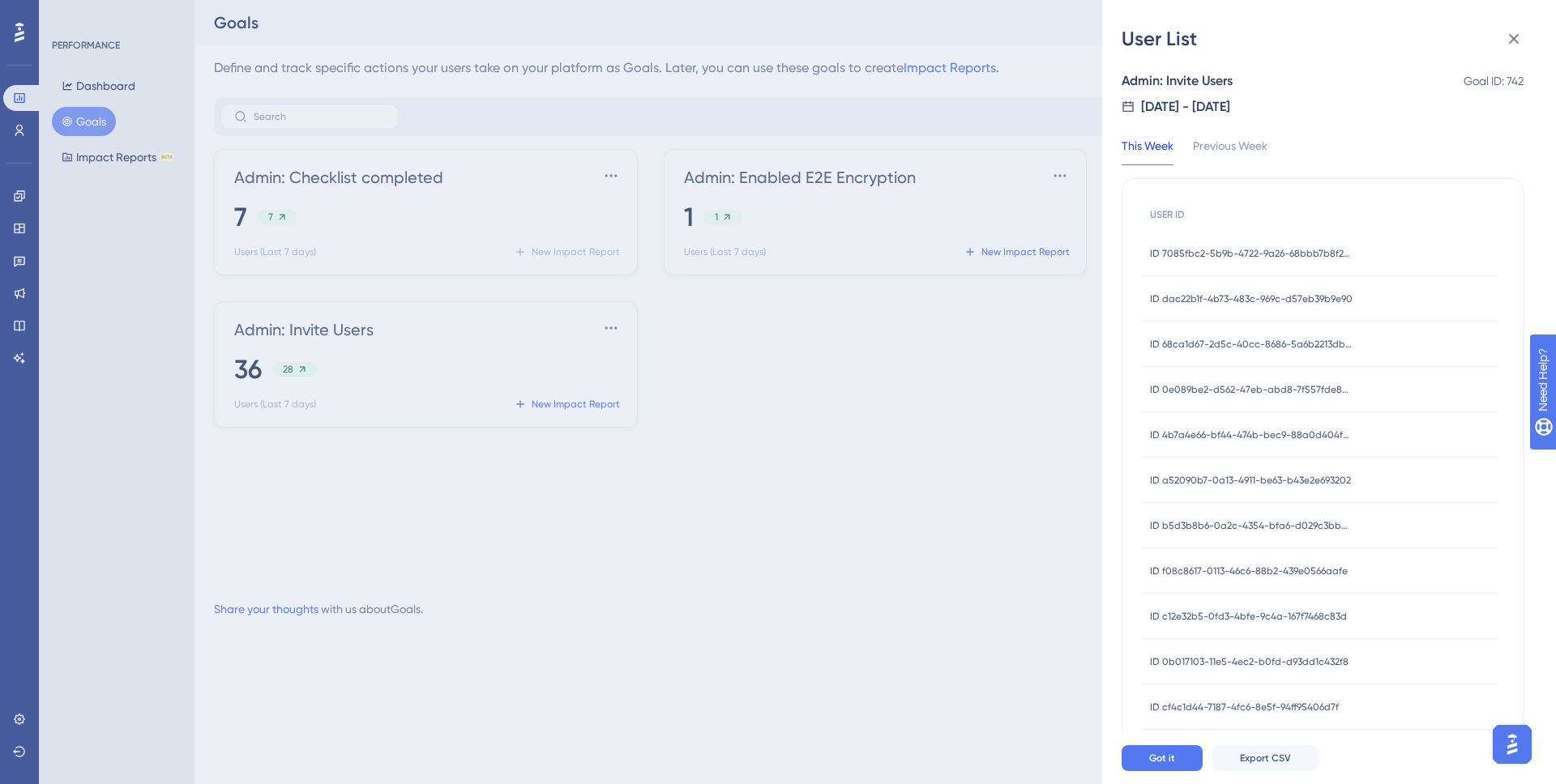
click at [1164, 242] on div "ID 7085fbc2-5b9b-4722-9a26-68bbb7b8f25e ID 7085fbc2-5b9b-4722-9a26-68bbb7b8f25e" at bounding box center [1251, 253] width 203 height 45
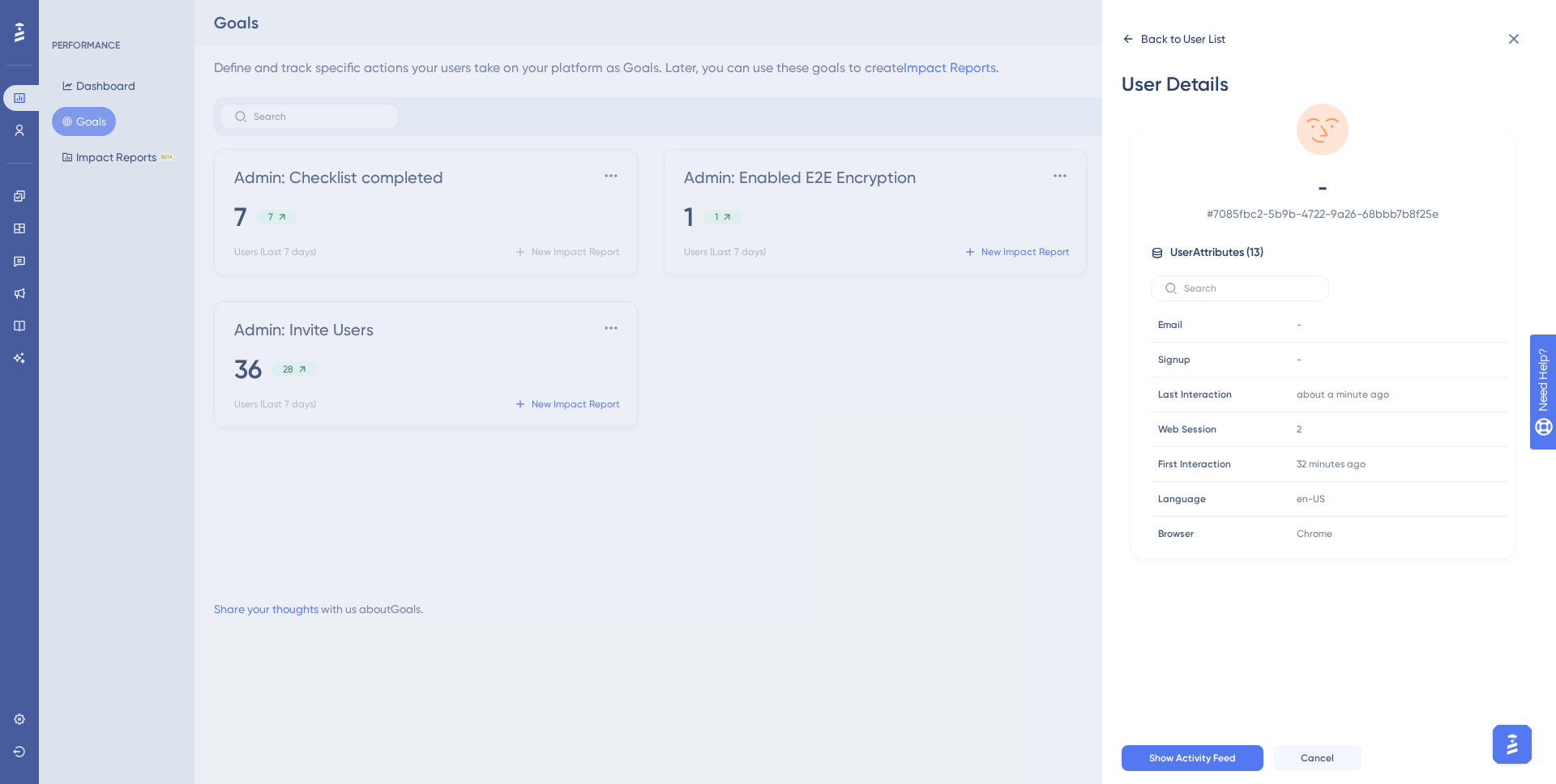
click at [1151, 31] on div "Back to User List" at bounding box center [1183, 38] width 84 height 19
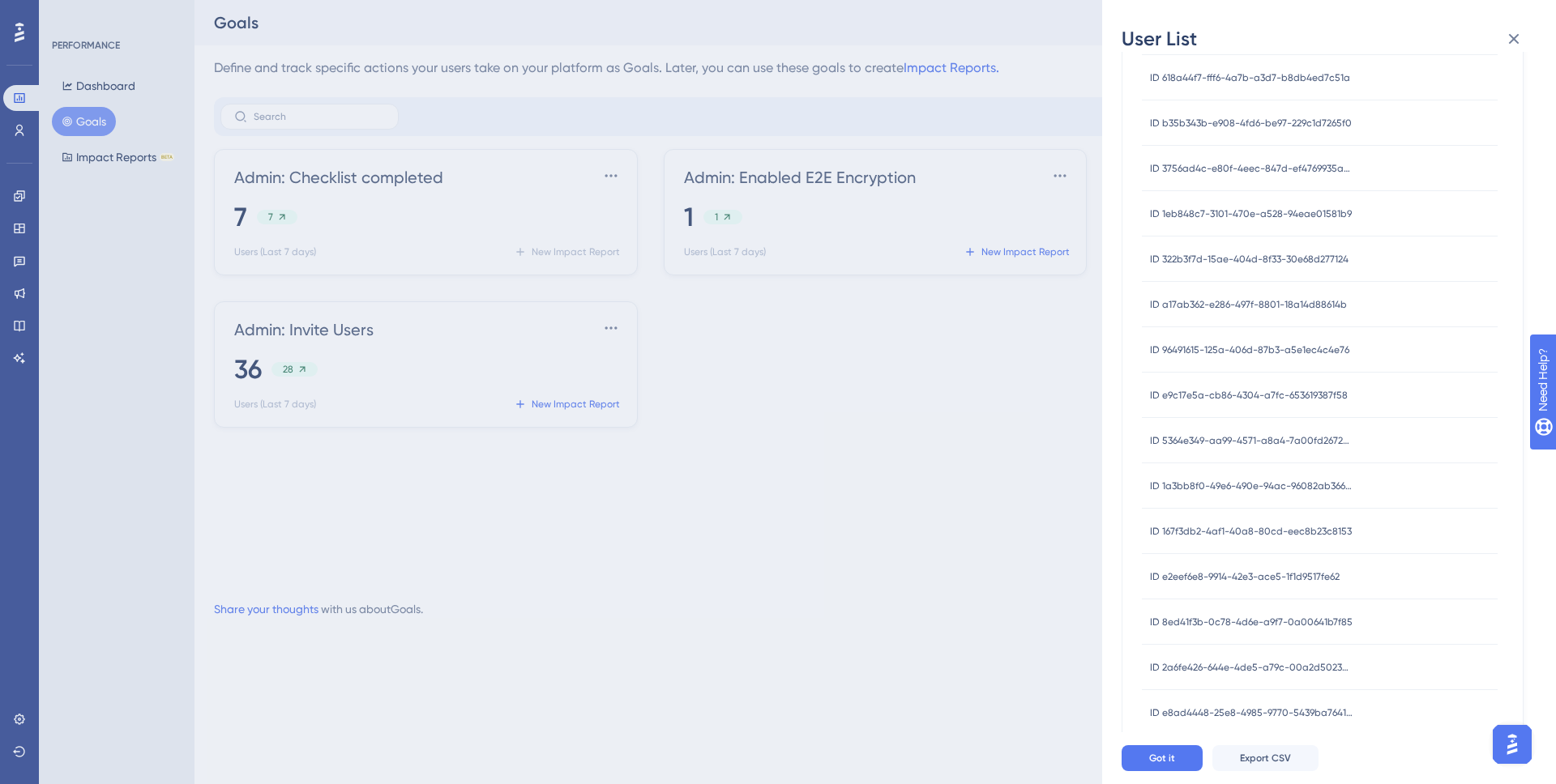
scroll to position [146, 0]
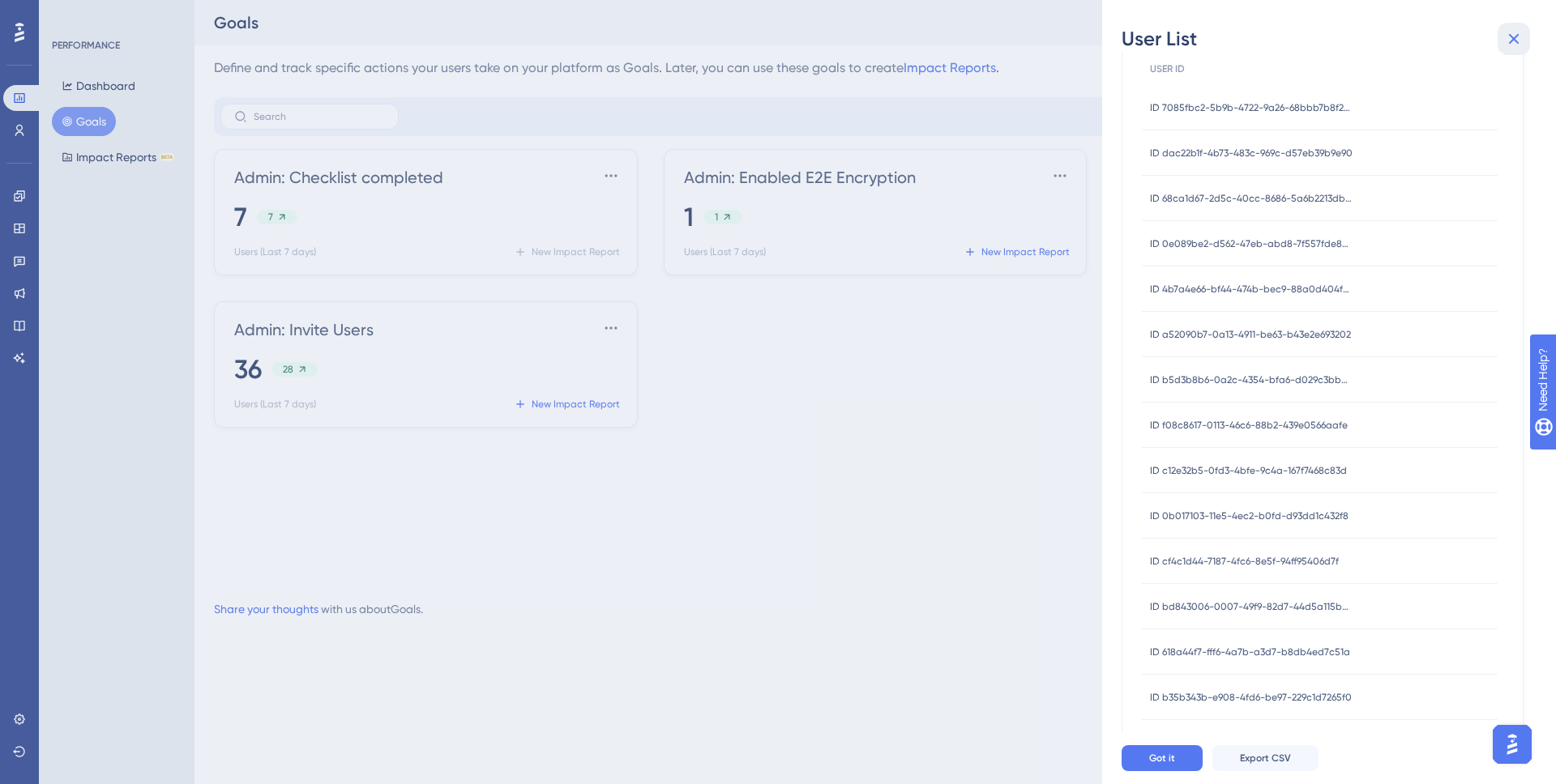
click at [1164, 37] on button at bounding box center [1513, 38] width 33 height 32
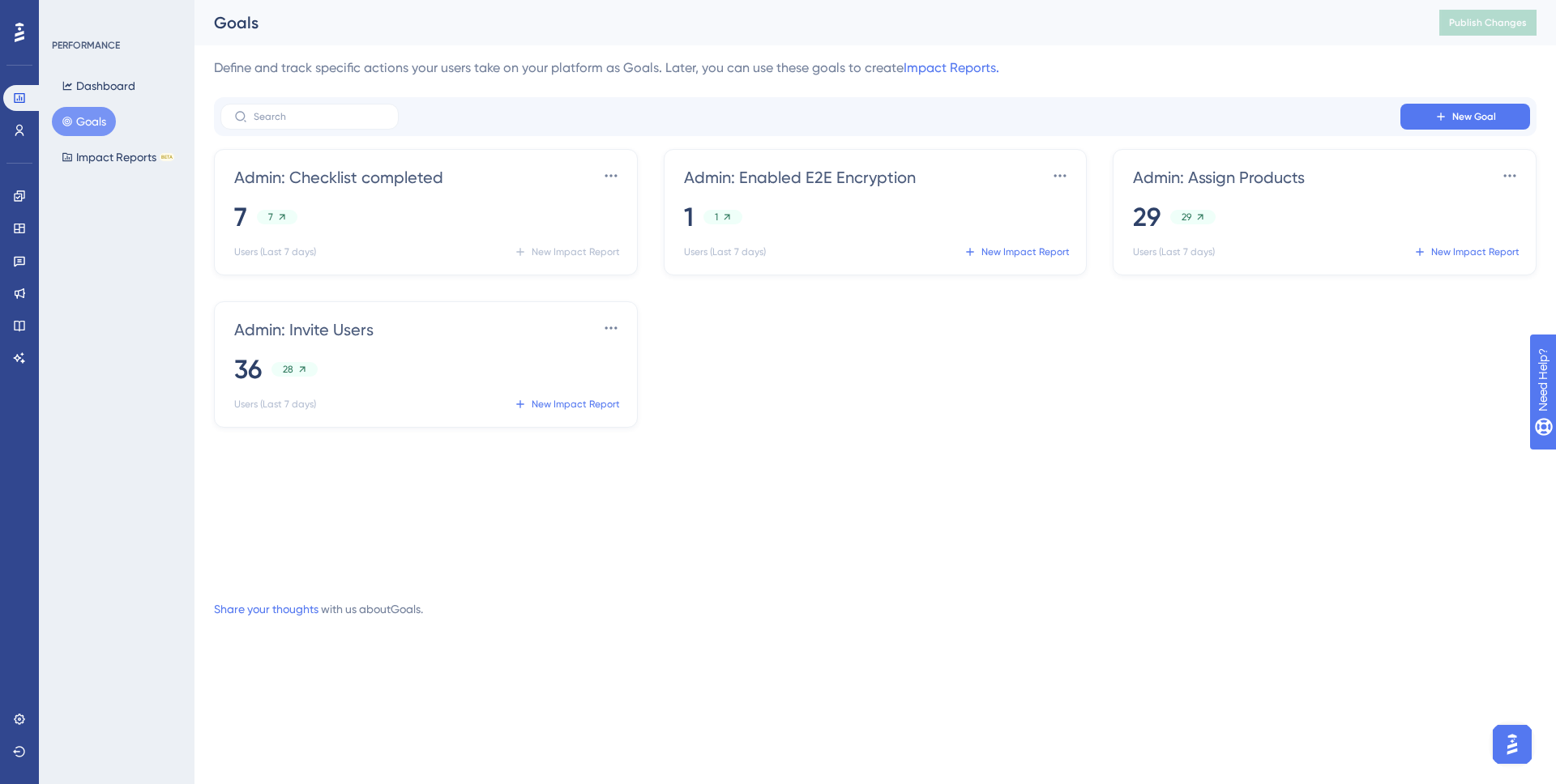
click at [823, 490] on div "Admin: Checklist completed Settings 7 7 Users (Last 7 days) New Impact Report A…" at bounding box center [875, 364] width 1323 height 431
click at [395, 379] on div "36 28" at bounding box center [429, 369] width 388 height 36
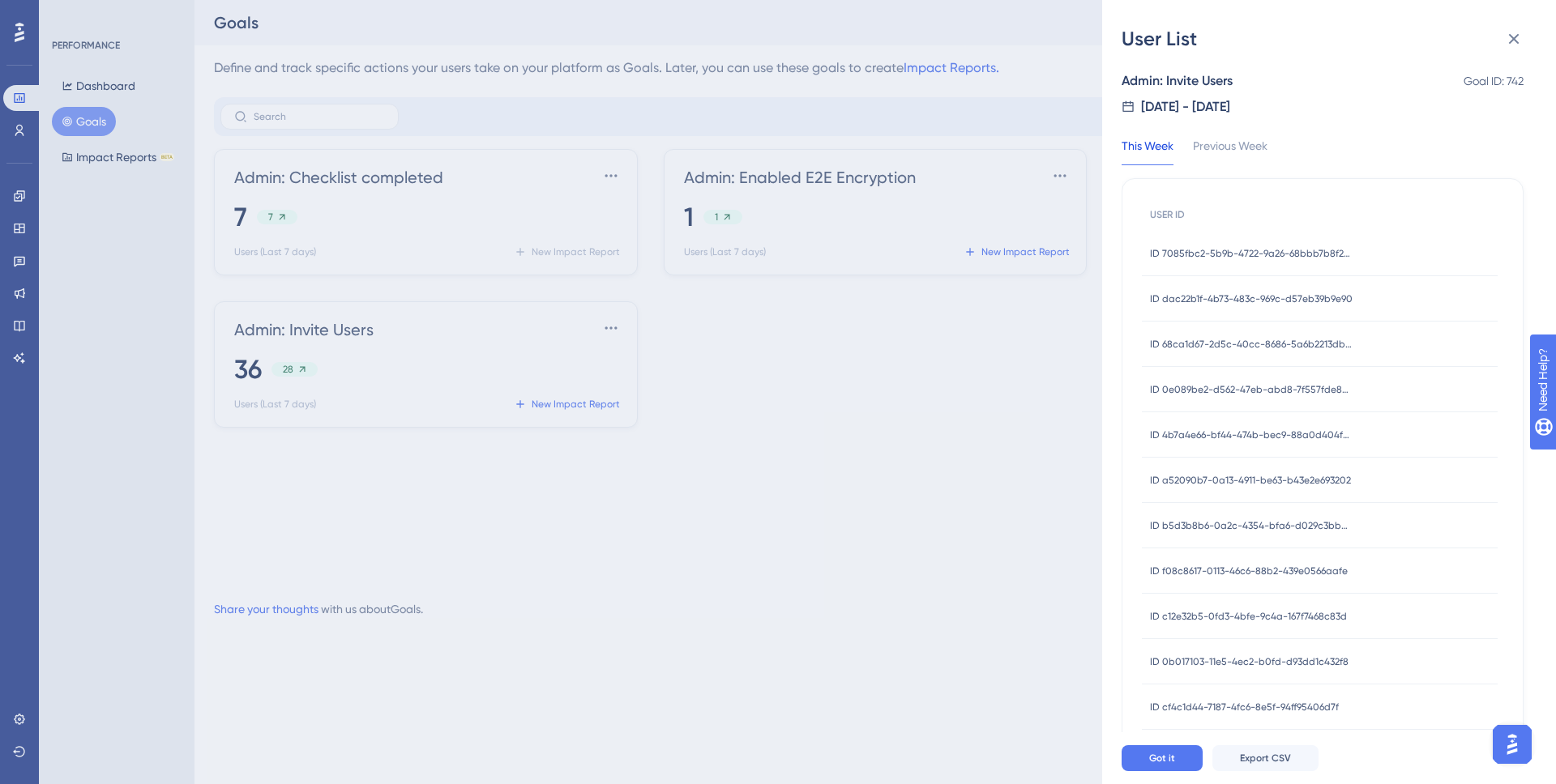
click at [1164, 254] on span "ID 7085fbc2-5b9b-4722-9a26-68bbb7b8f25e" at bounding box center [1251, 254] width 203 height 13
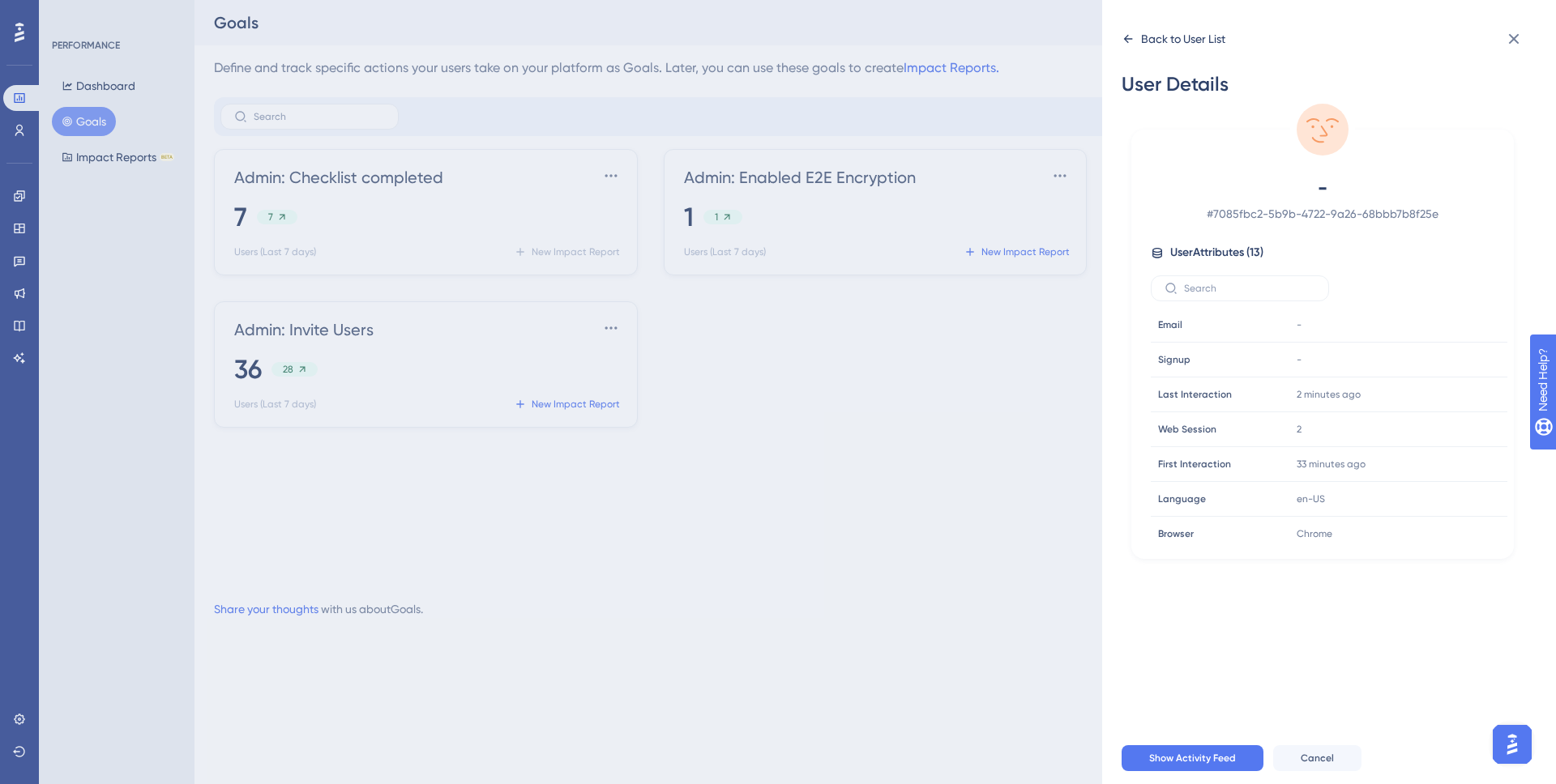
click at [1143, 33] on div "Back to User List" at bounding box center [1183, 38] width 84 height 19
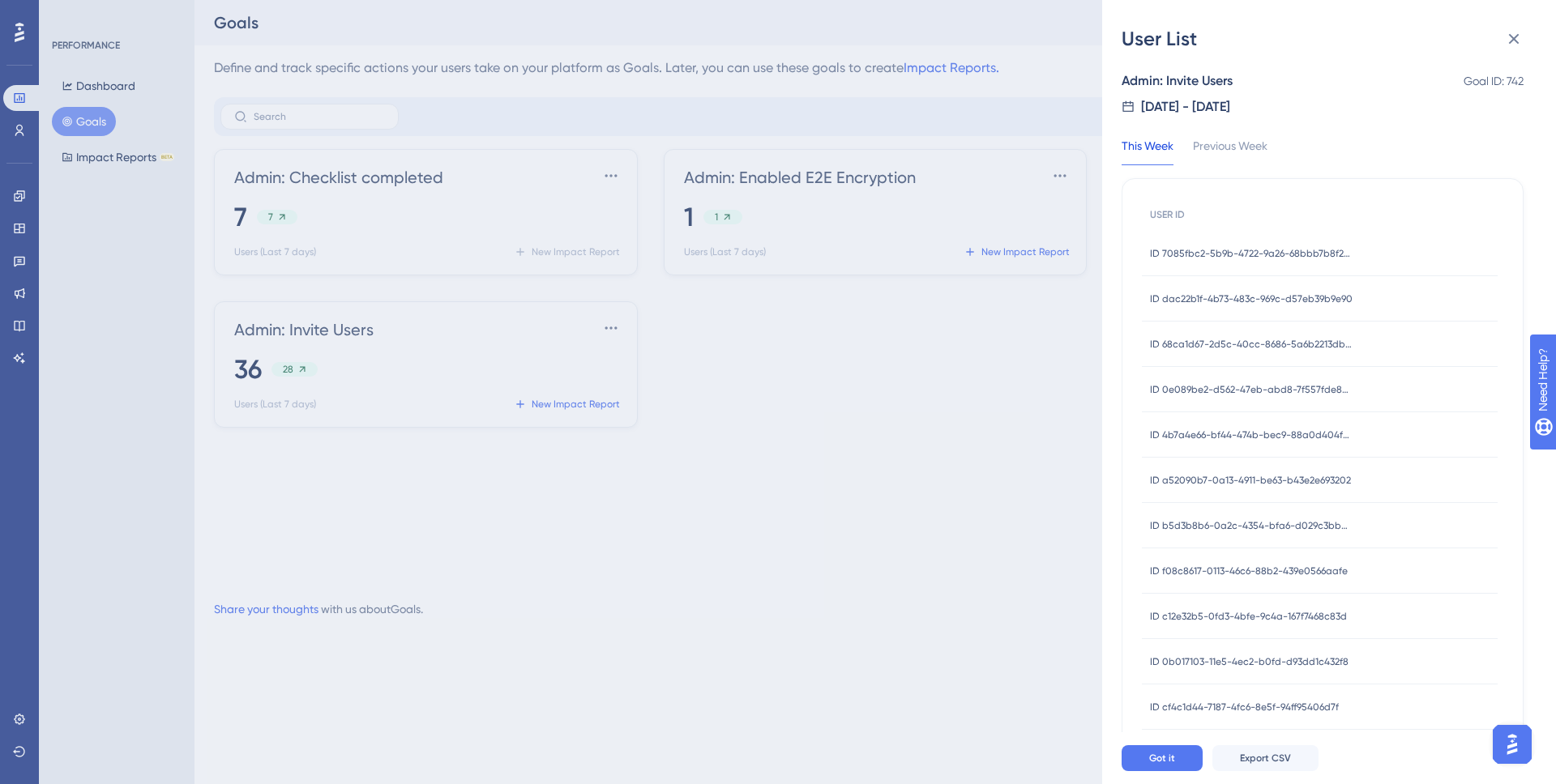
click at [1164, 292] on span "ID dac22b1f-4b73-483c-969c-d57eb39b9e90" at bounding box center [1251, 299] width 203 height 13
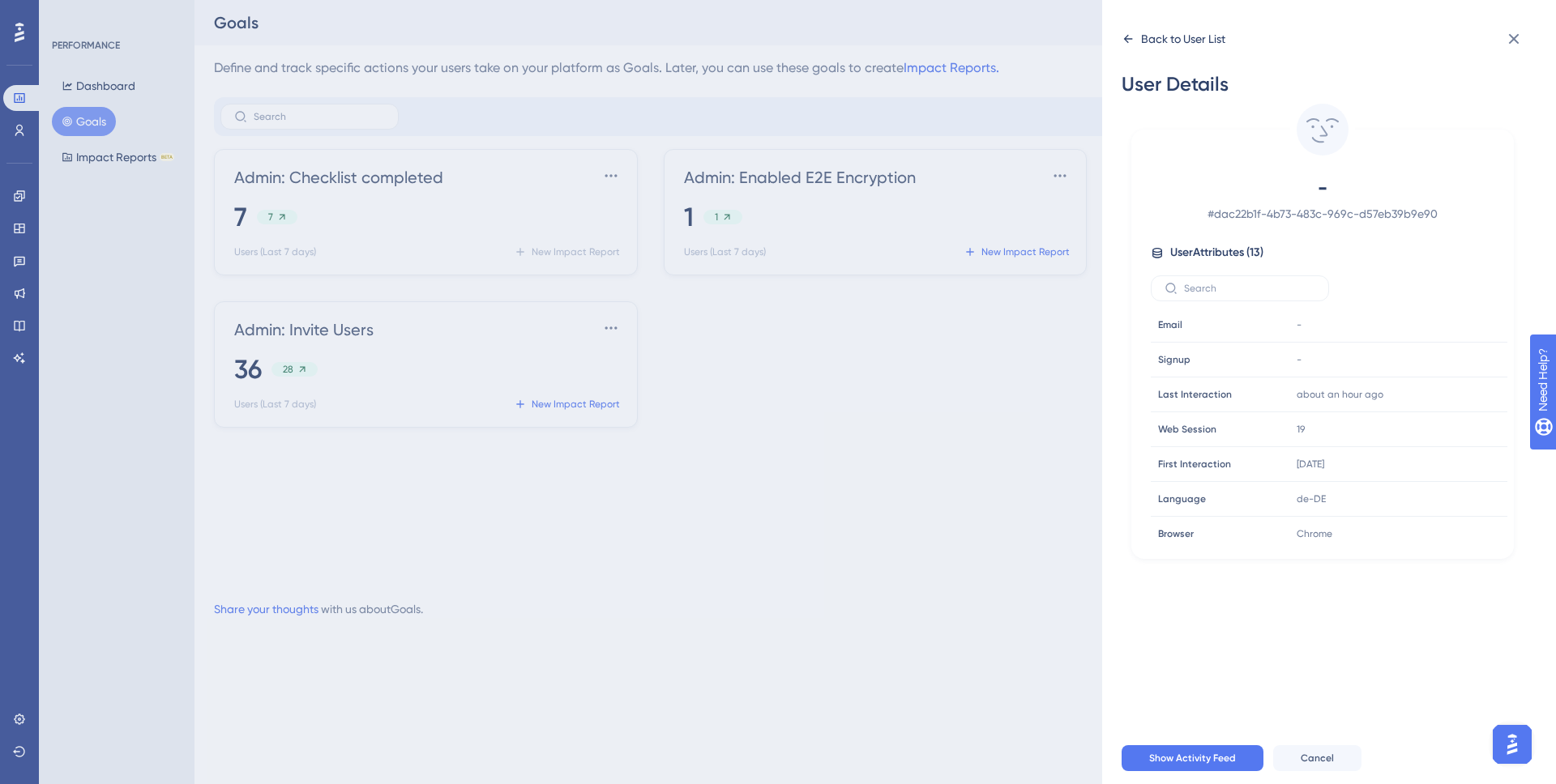
click at [1125, 42] on icon at bounding box center [1128, 39] width 13 height 13
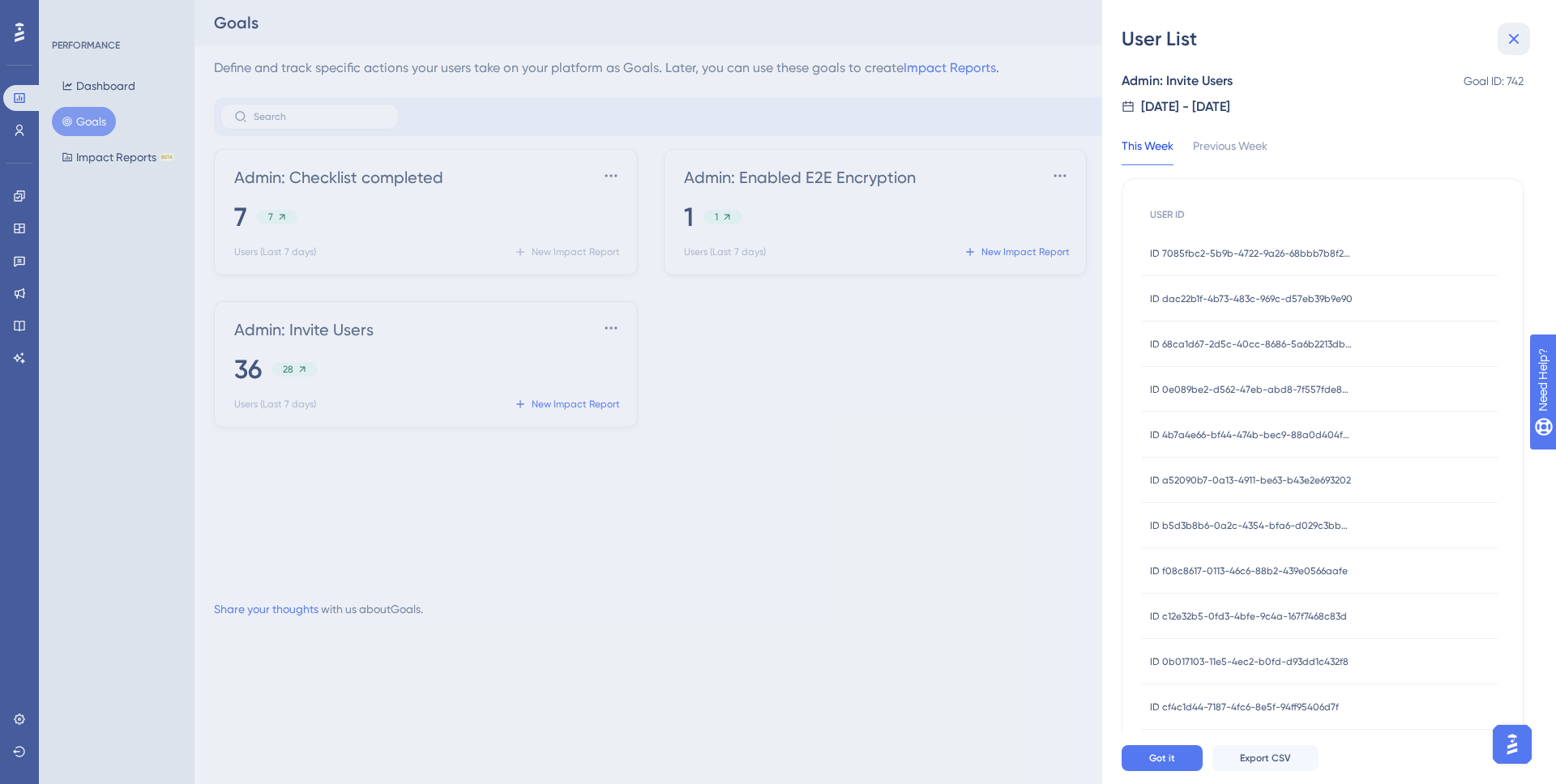
click at [1164, 39] on icon at bounding box center [1513, 38] width 19 height 19
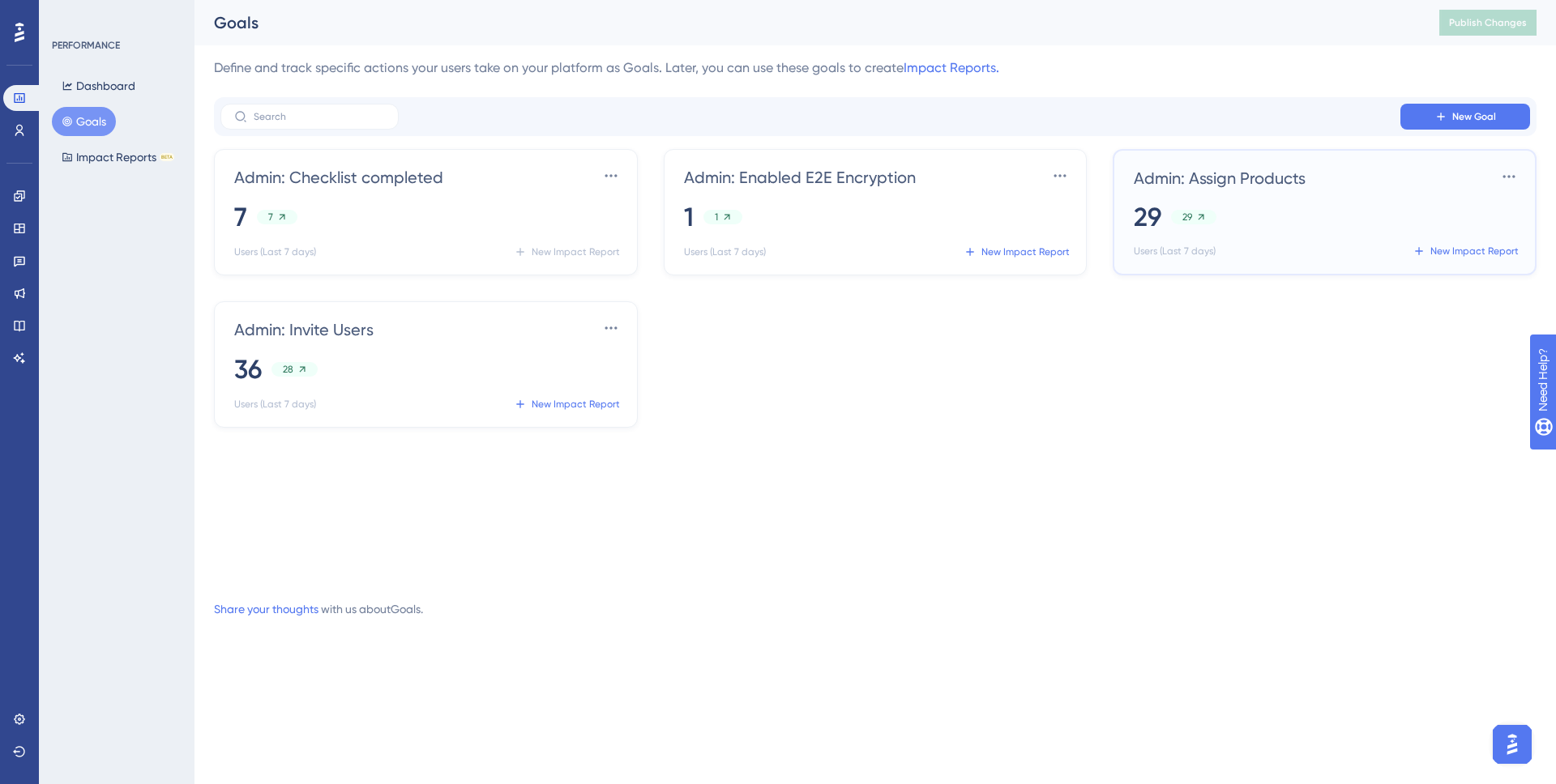
click at [1164, 217] on div "29 29" at bounding box center [1328, 217] width 388 height 36
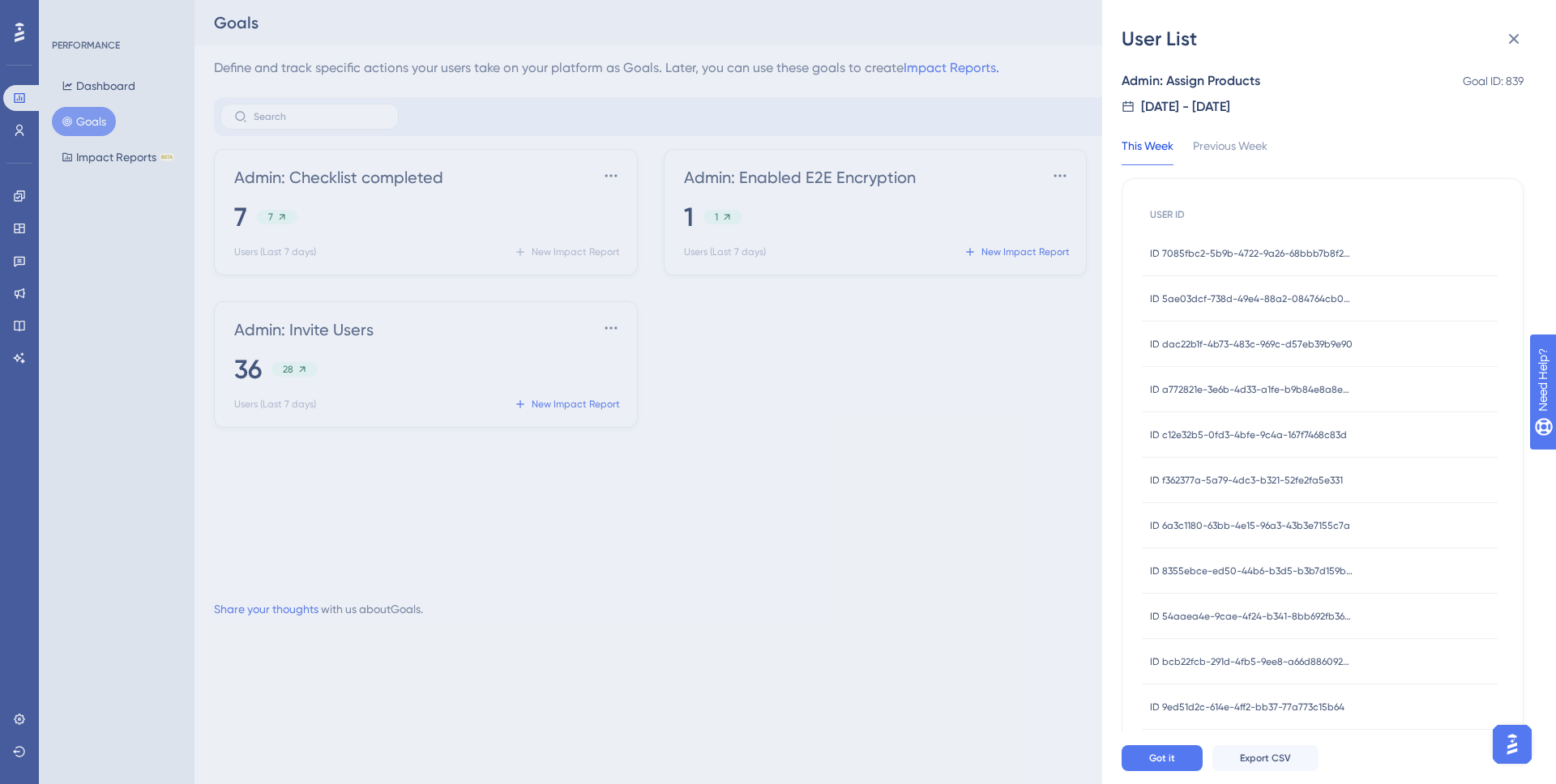
scroll to position [3, 0]
click at [1164, 249] on span "ID 7085fbc2-5b9b-4722-9a26-68bbb7b8f25e" at bounding box center [1251, 251] width 203 height 13
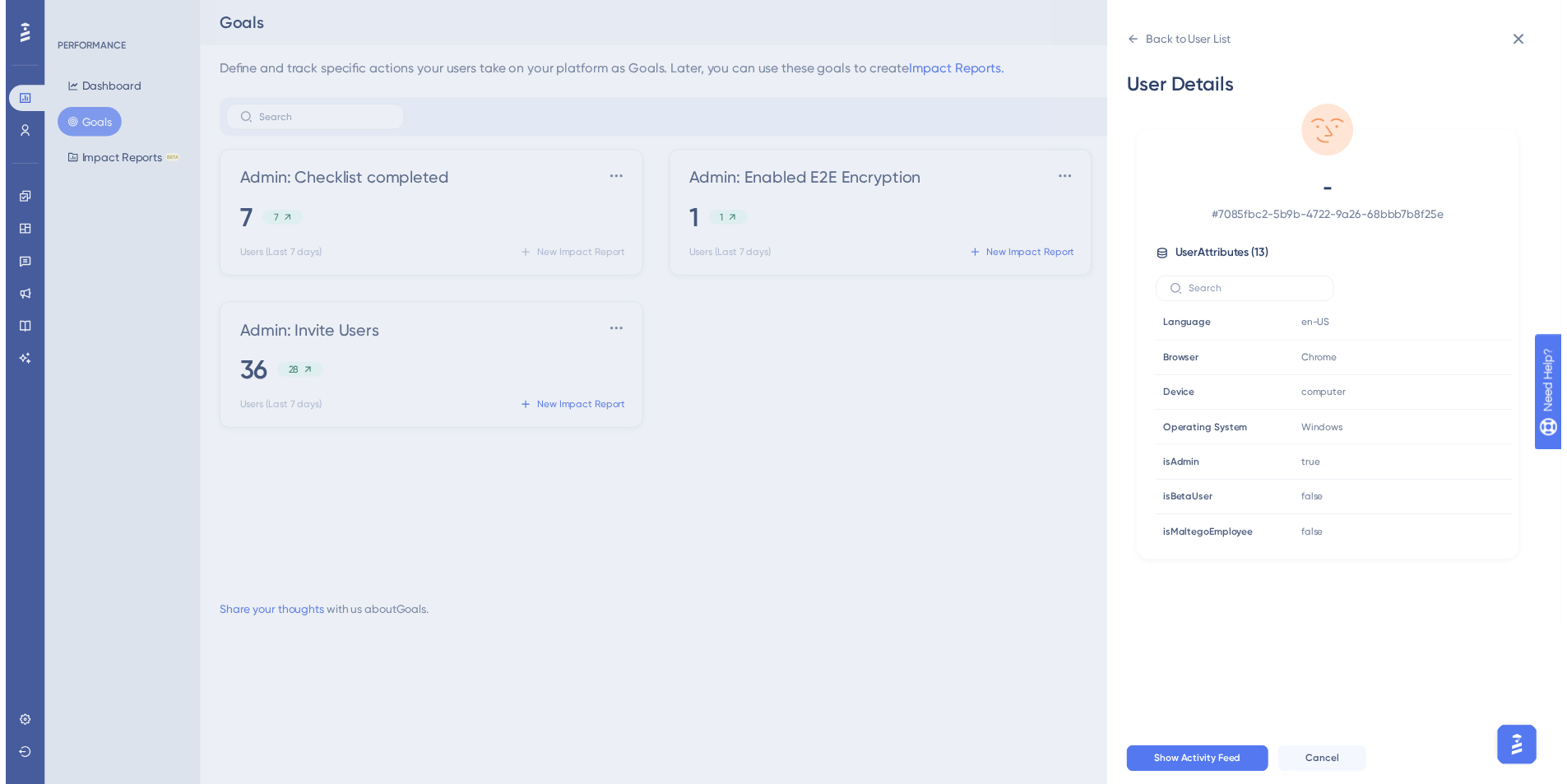
scroll to position [218, 0]
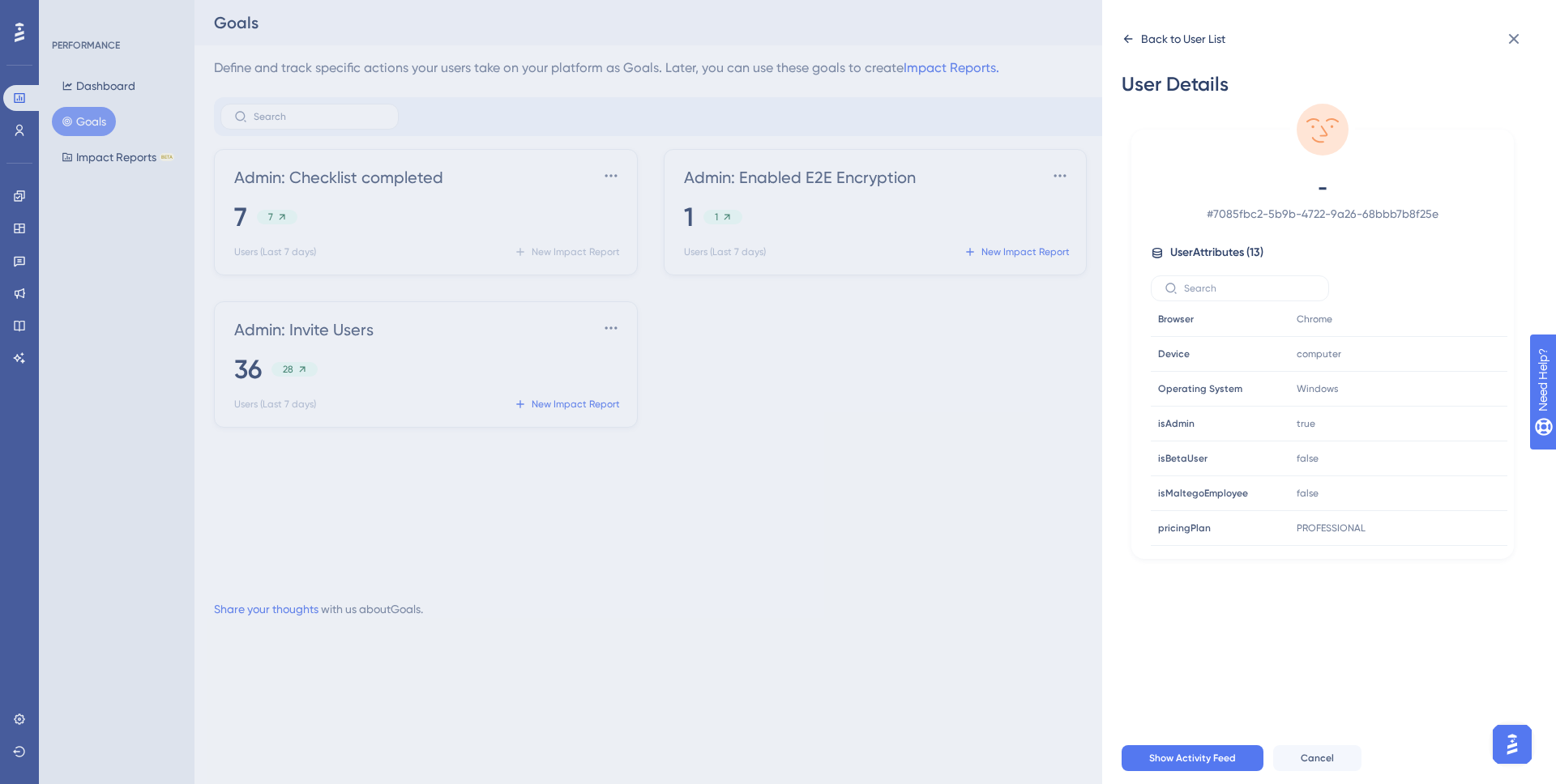
click at [1128, 39] on icon at bounding box center [1128, 39] width 13 height 13
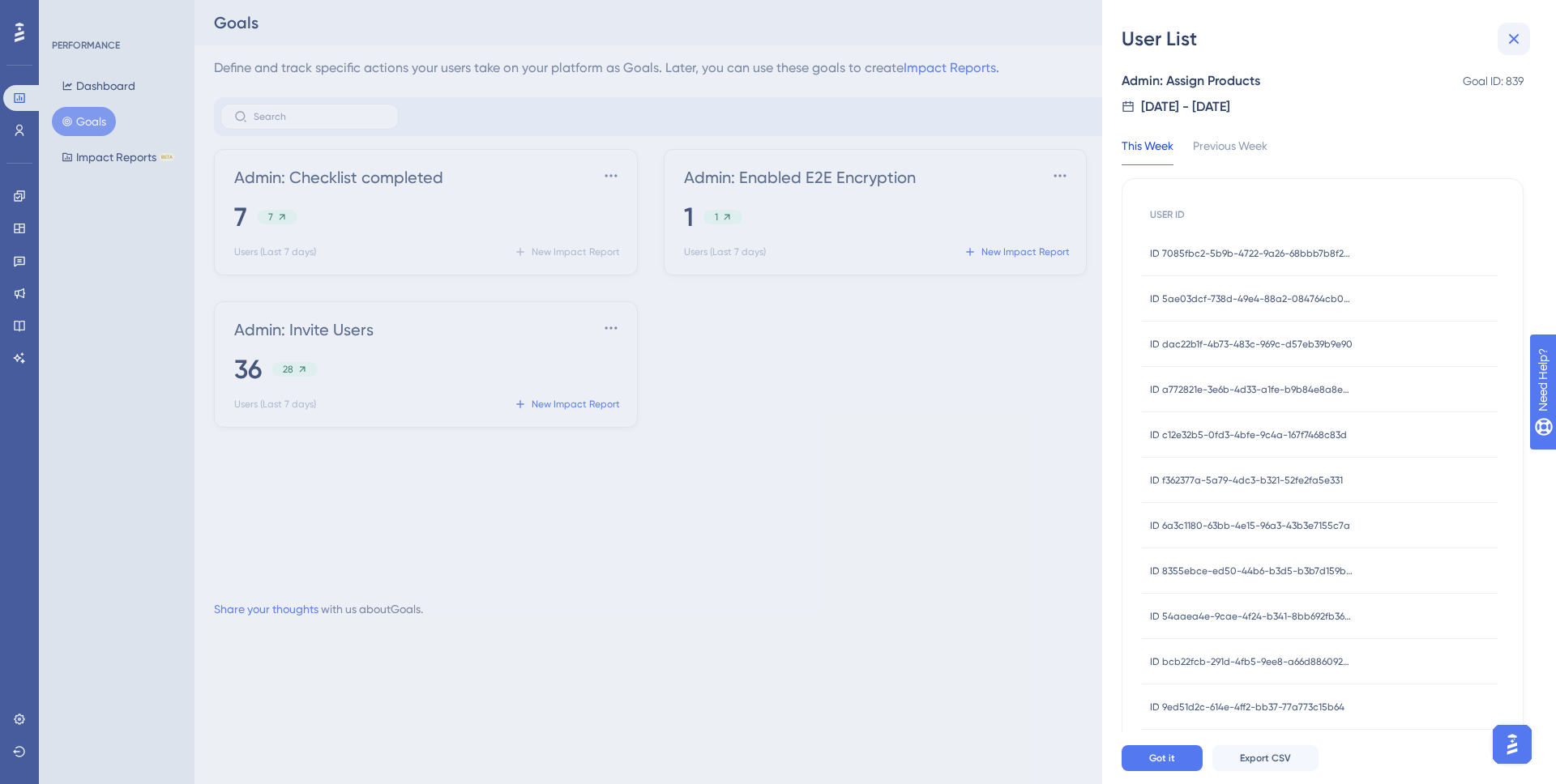
click at [1164, 34] on icon at bounding box center [1513, 38] width 19 height 19
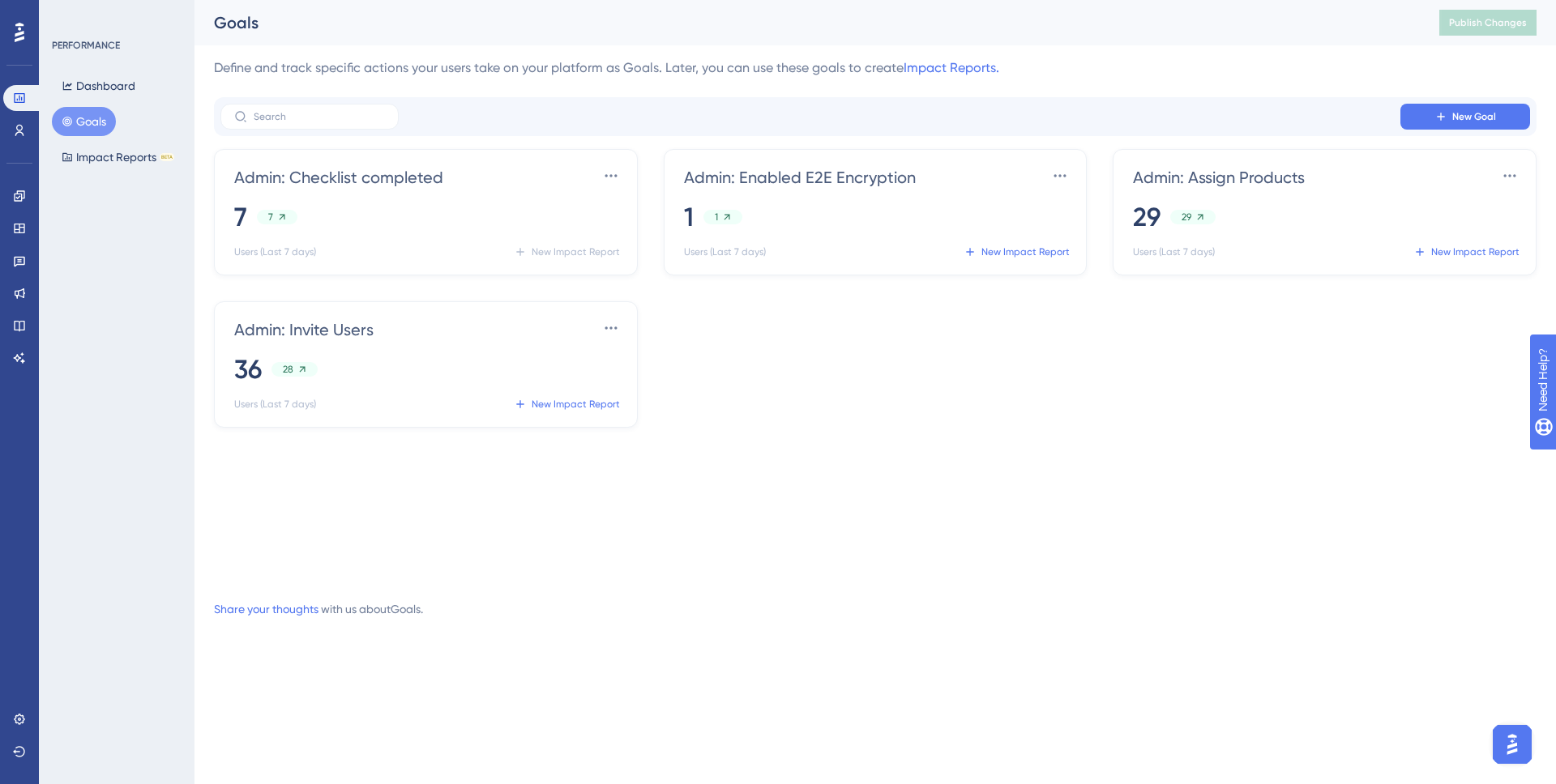
click at [892, 502] on div "Admin: Checklist completed Settings 7 7 Users (Last 7 days) New Impact Report A…" at bounding box center [875, 364] width 1323 height 431
click at [103, 146] on button "Impact Reports BETA" at bounding box center [118, 157] width 132 height 29
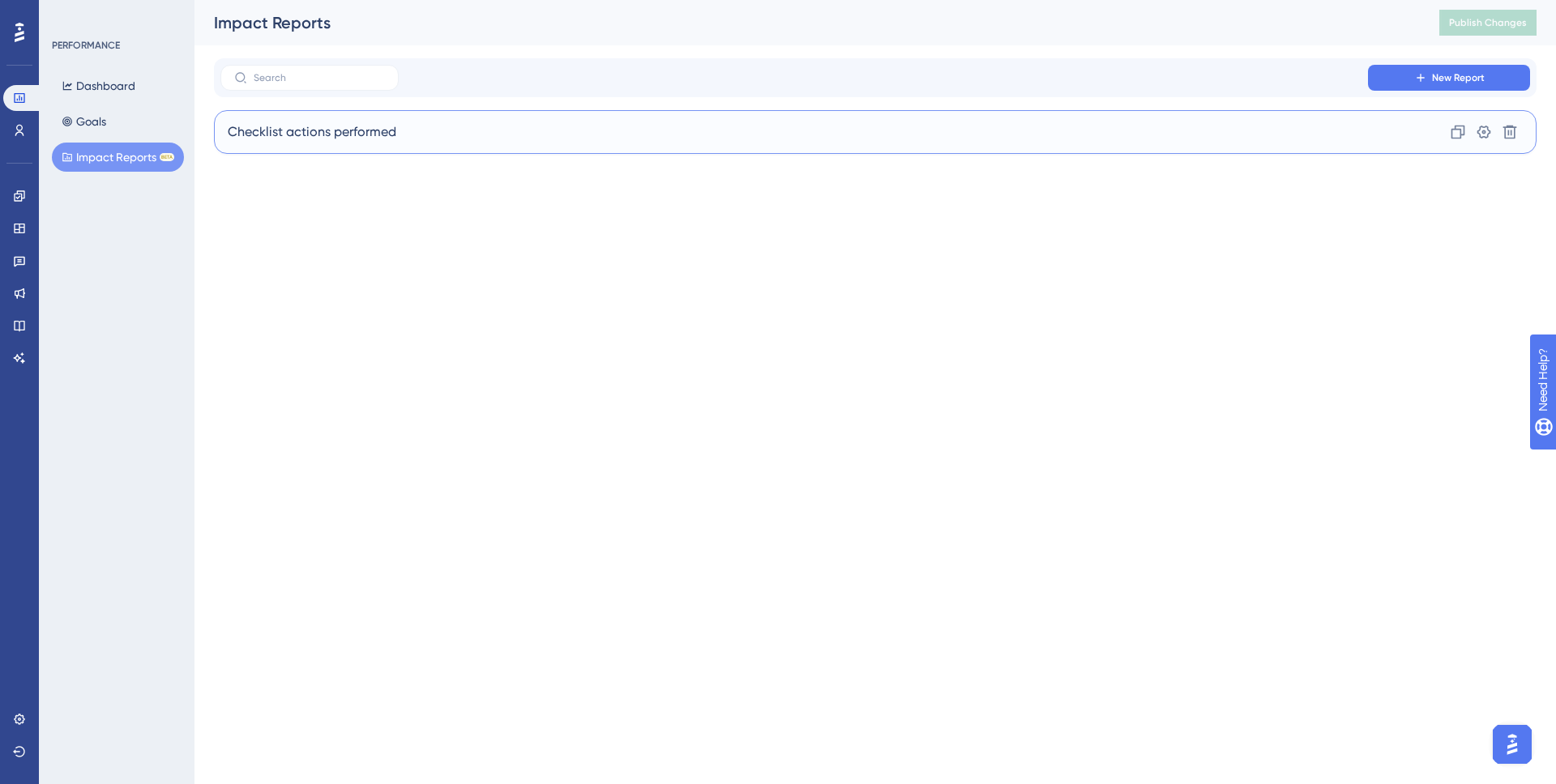
click at [508, 133] on div "Checklist actions performed Clone Settings Delete" at bounding box center [875, 132] width 1323 height 44
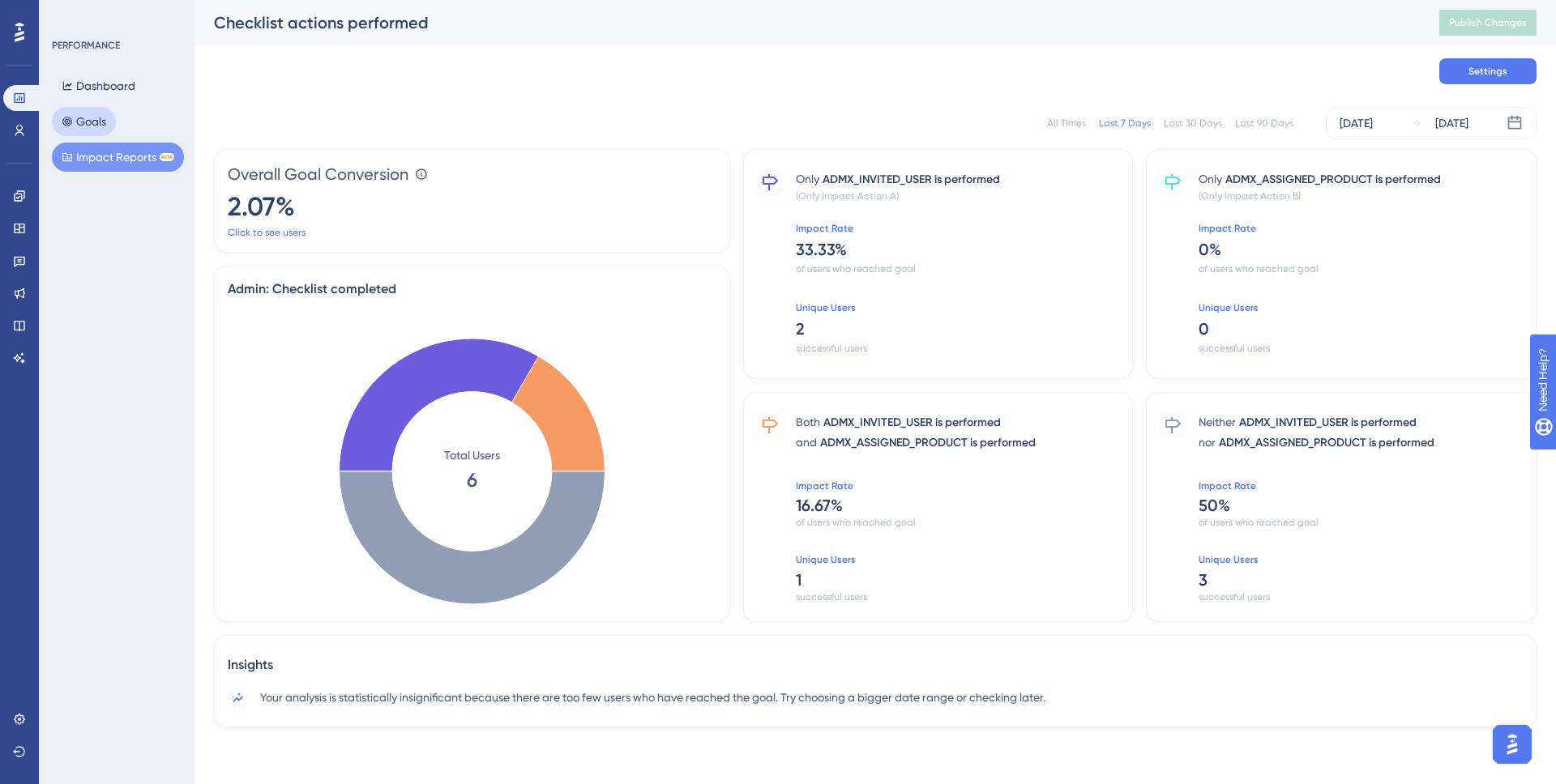
click at [113, 119] on button "Goals" at bounding box center [83, 121] width 64 height 29
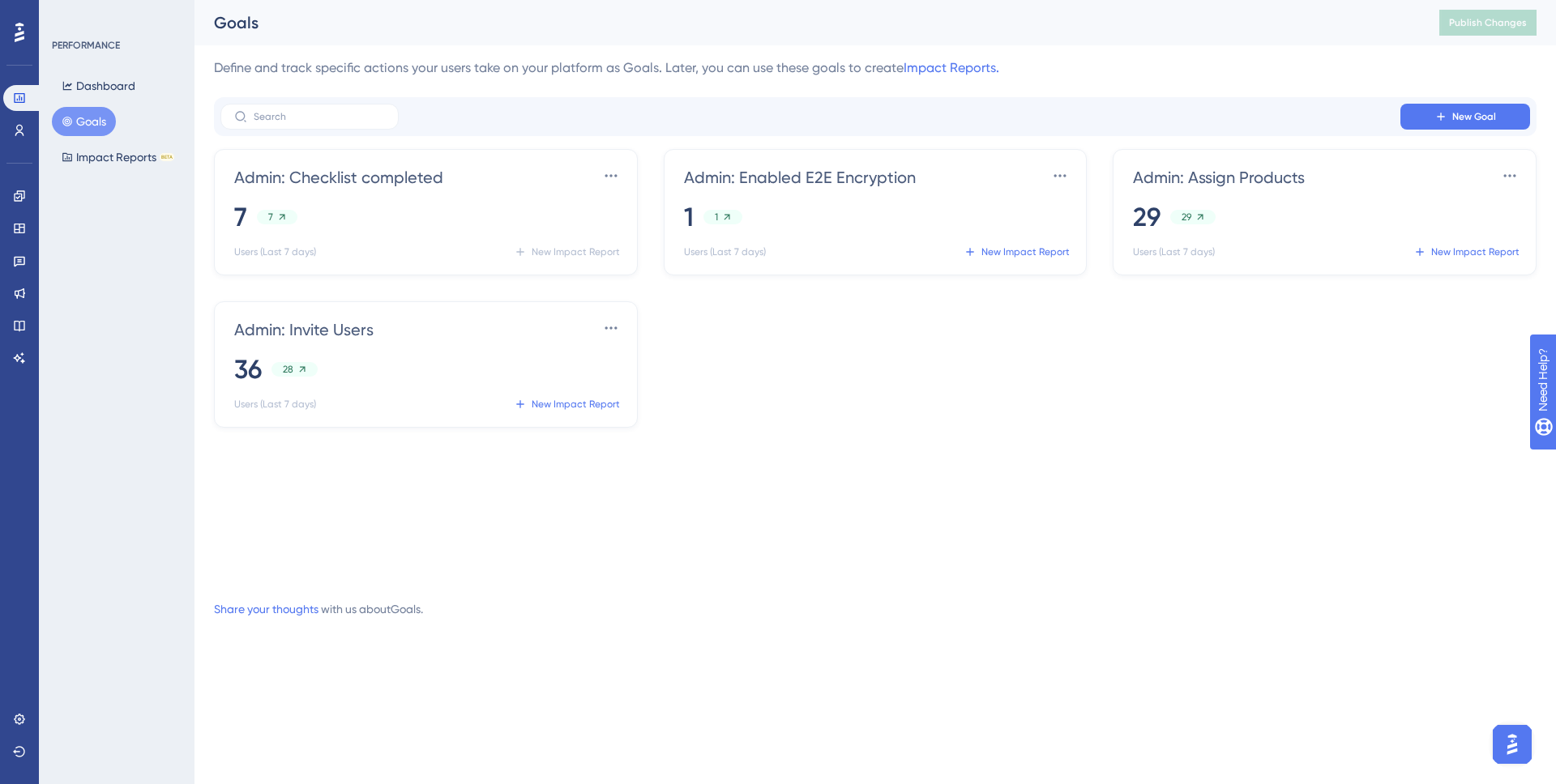
click at [933, 447] on div "Admin: Checklist completed Settings 7 7 Users (Last 7 days) New Impact Report A…" at bounding box center [875, 364] width 1323 height 431
click at [696, 437] on div "Admin: Checklist completed Settings 7 7 Users (Last 7 days) New Impact Report A…" at bounding box center [875, 364] width 1323 height 431
click at [576, 400] on span "New Impact Report" at bounding box center [576, 404] width 88 height 13
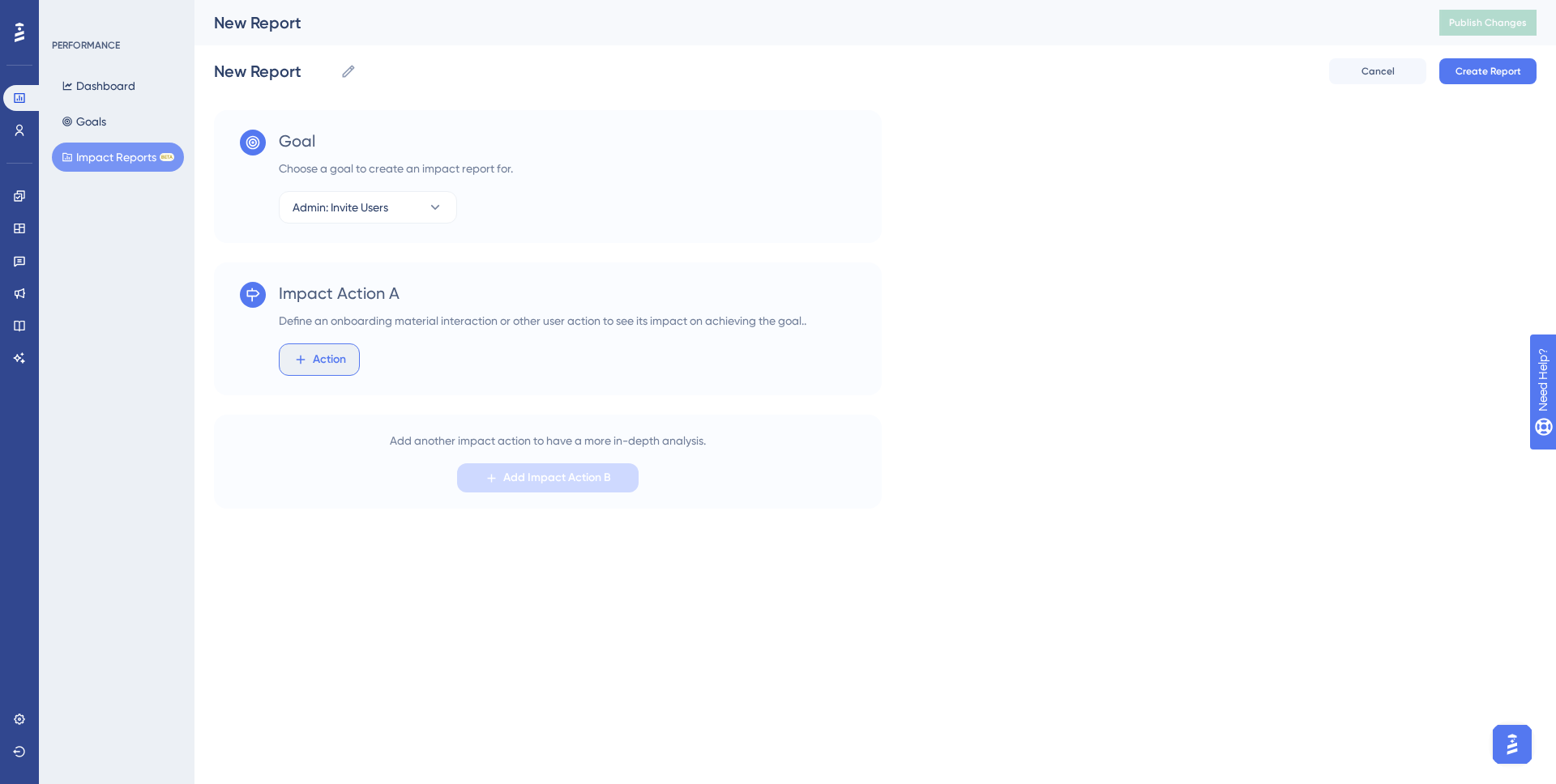
click at [339, 351] on span "Action" at bounding box center [329, 359] width 33 height 19
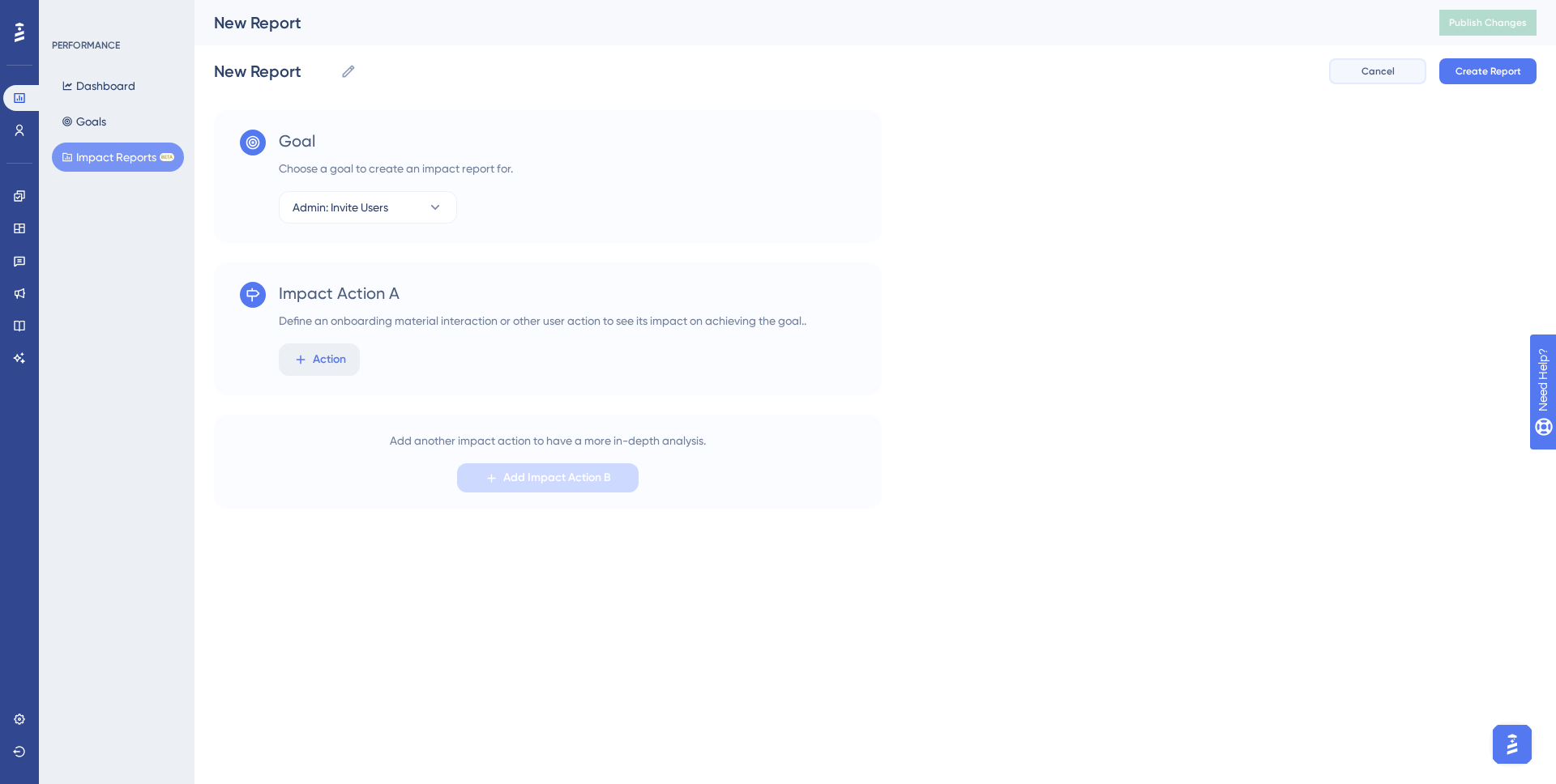
click at [1164, 69] on span "Cancel" at bounding box center [1378, 72] width 33 height 13
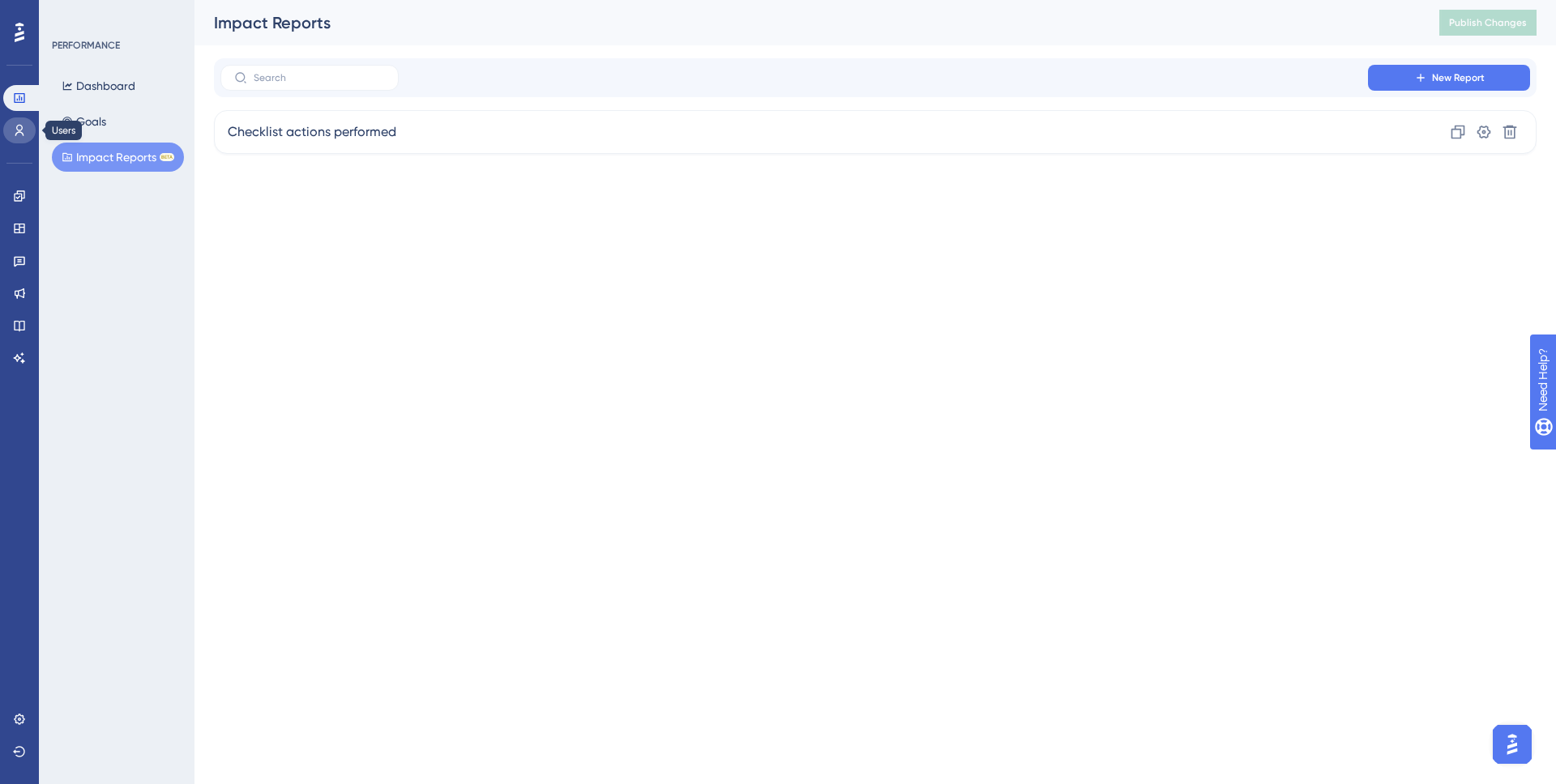
click at [19, 122] on link at bounding box center [19, 130] width 33 height 26
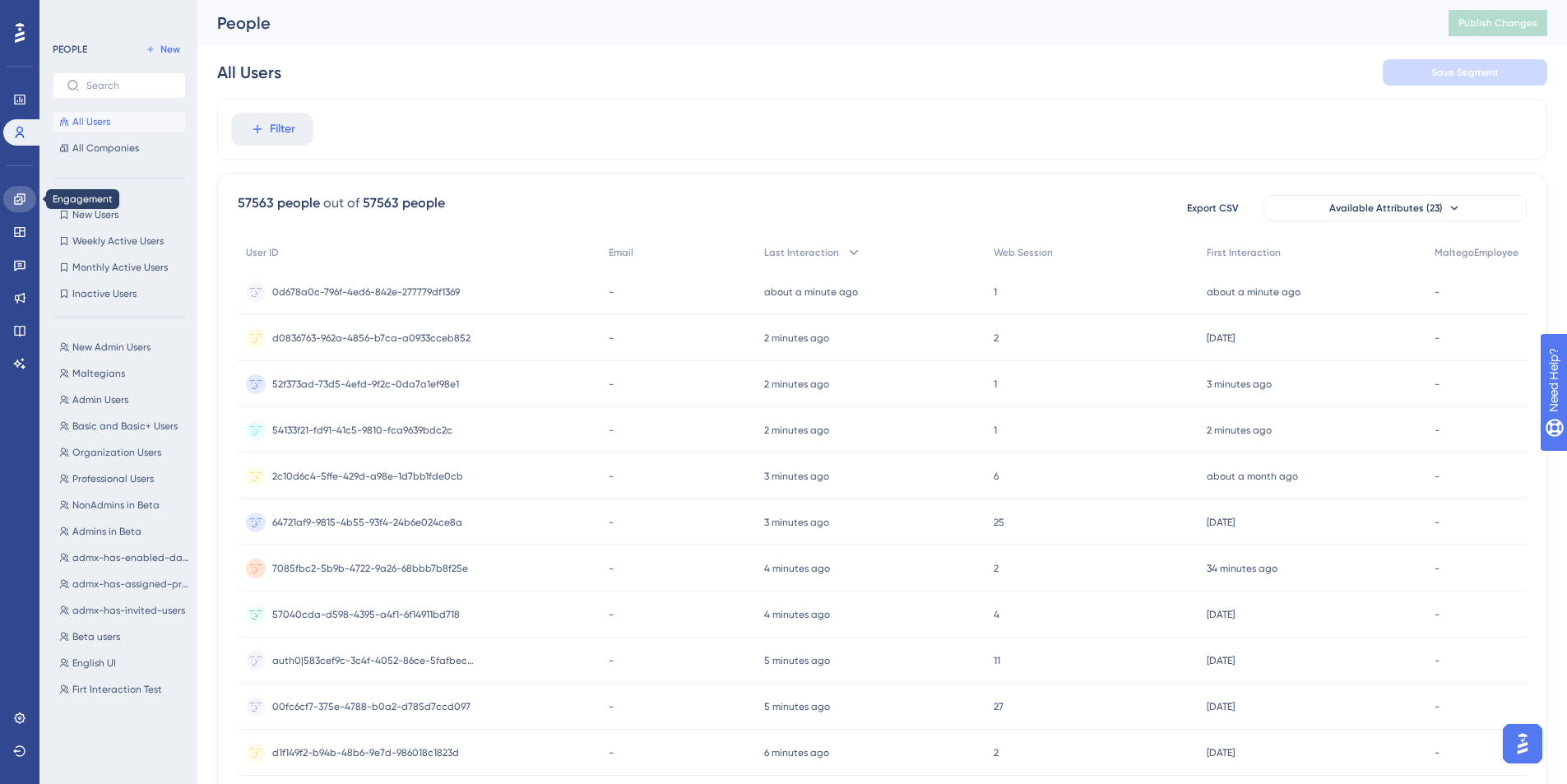
click at [20, 202] on icon at bounding box center [20, 200] width 14 height 14
